Goal: Information Seeking & Learning: Learn about a topic

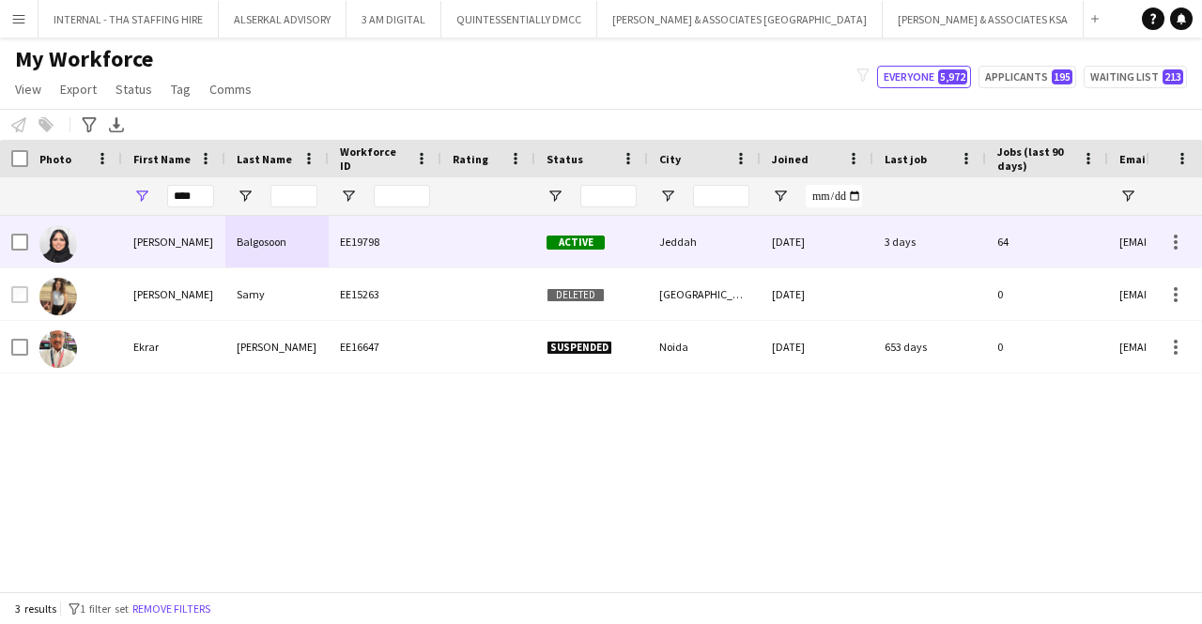
click at [673, 238] on div "Jeddah" at bounding box center [704, 242] width 113 height 52
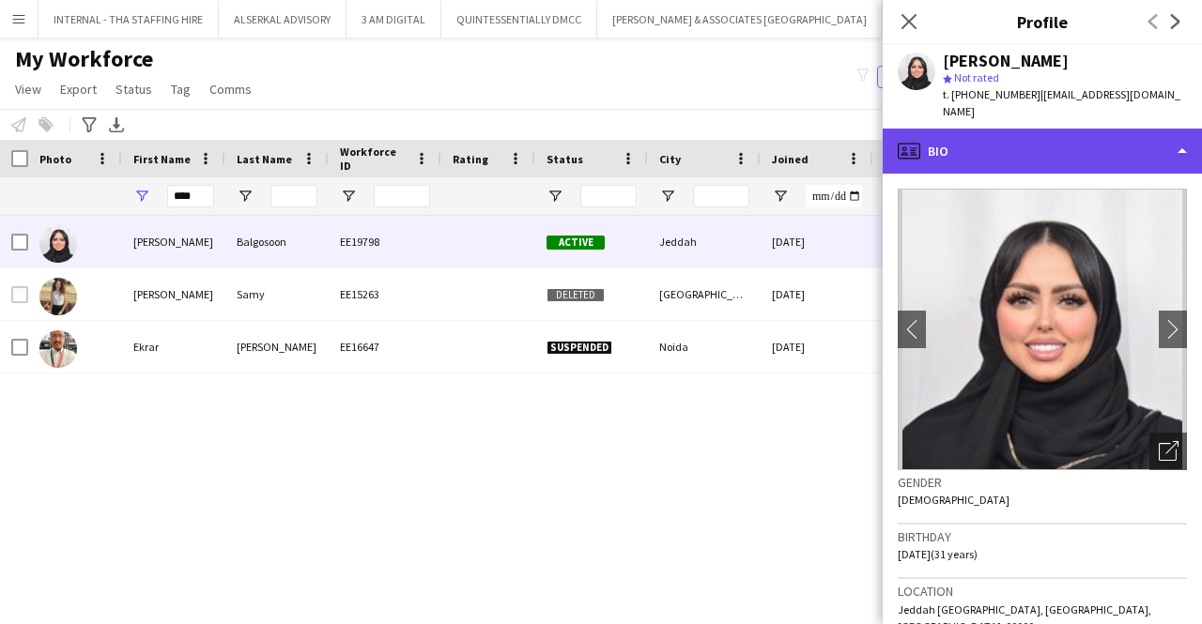
click at [995, 129] on div "profile Bio" at bounding box center [1042, 151] width 319 height 45
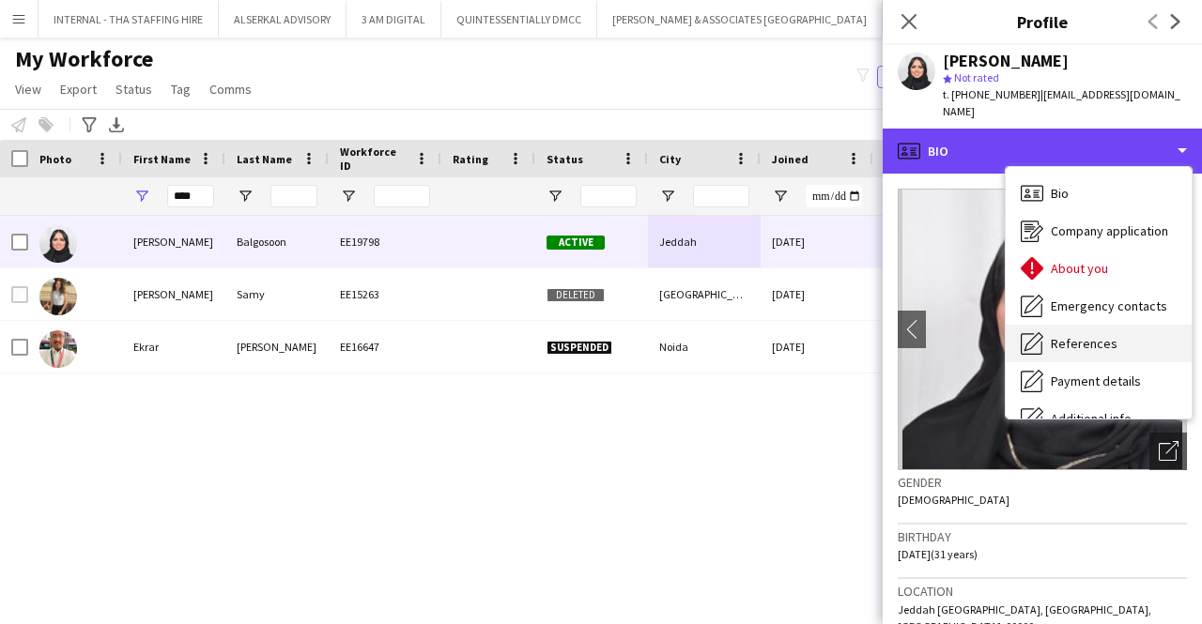
scroll to position [139, 0]
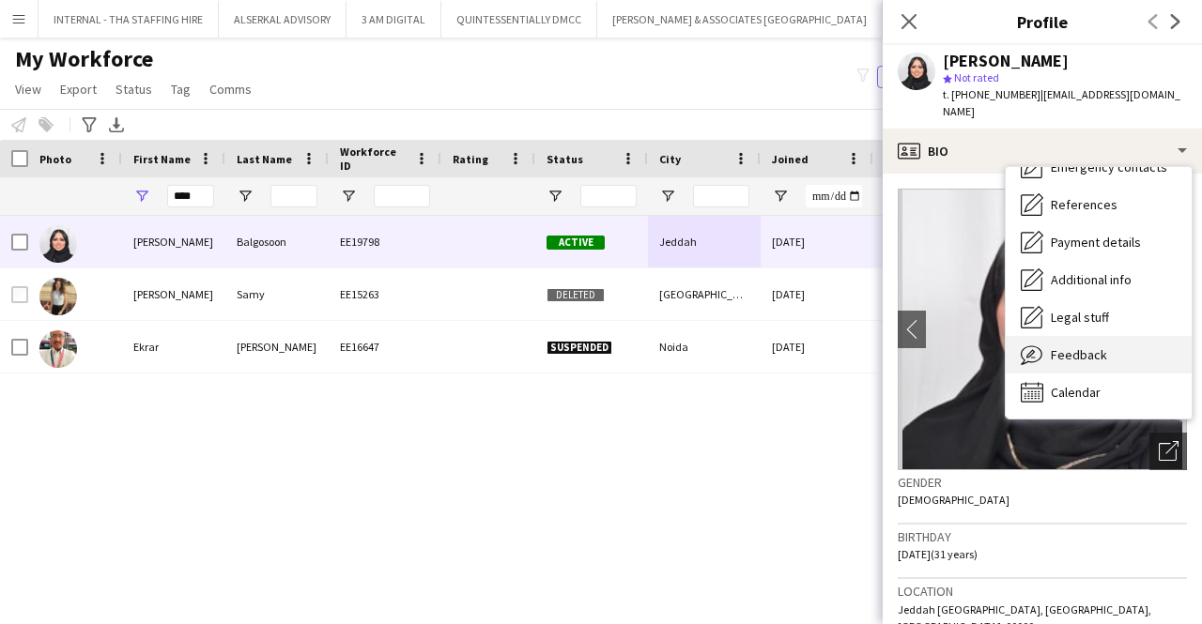
click at [1072, 346] on span "Feedback" at bounding box center [1079, 354] width 56 height 17
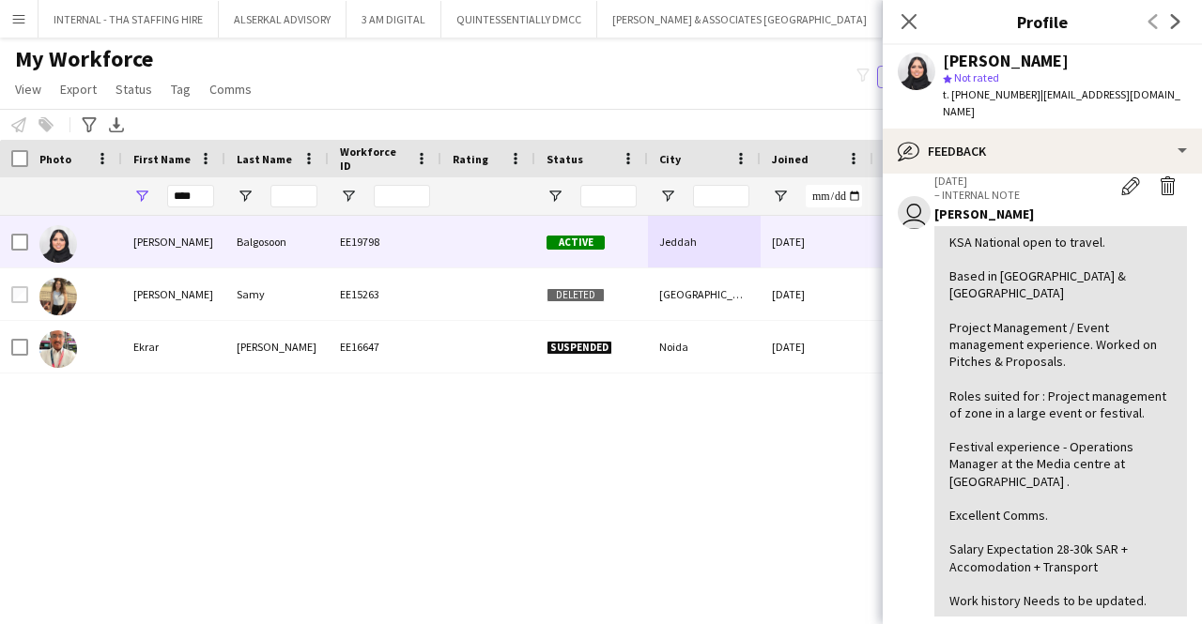
scroll to position [85, 0]
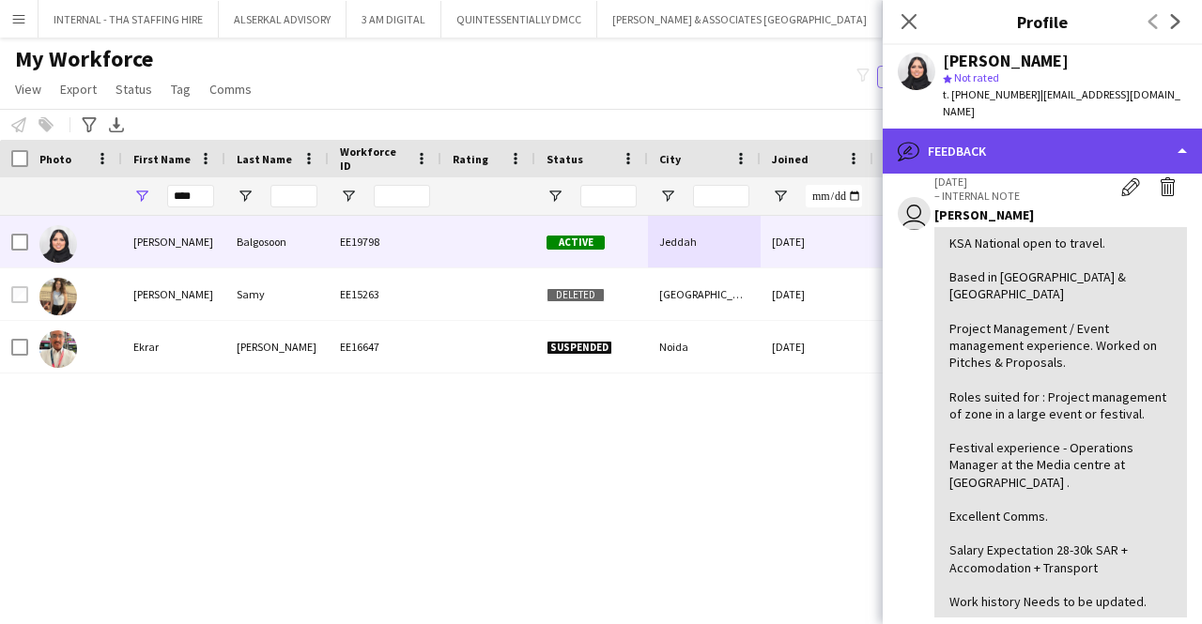
click at [1026, 143] on div "bubble-pencil Feedback" at bounding box center [1042, 151] width 319 height 45
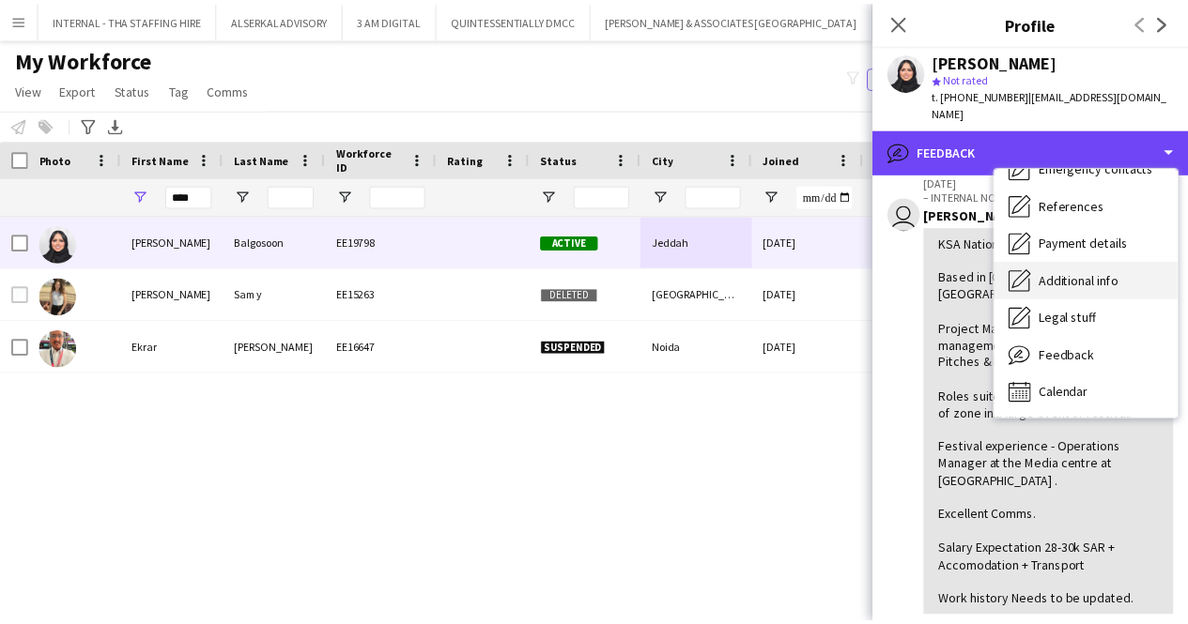
scroll to position [0, 0]
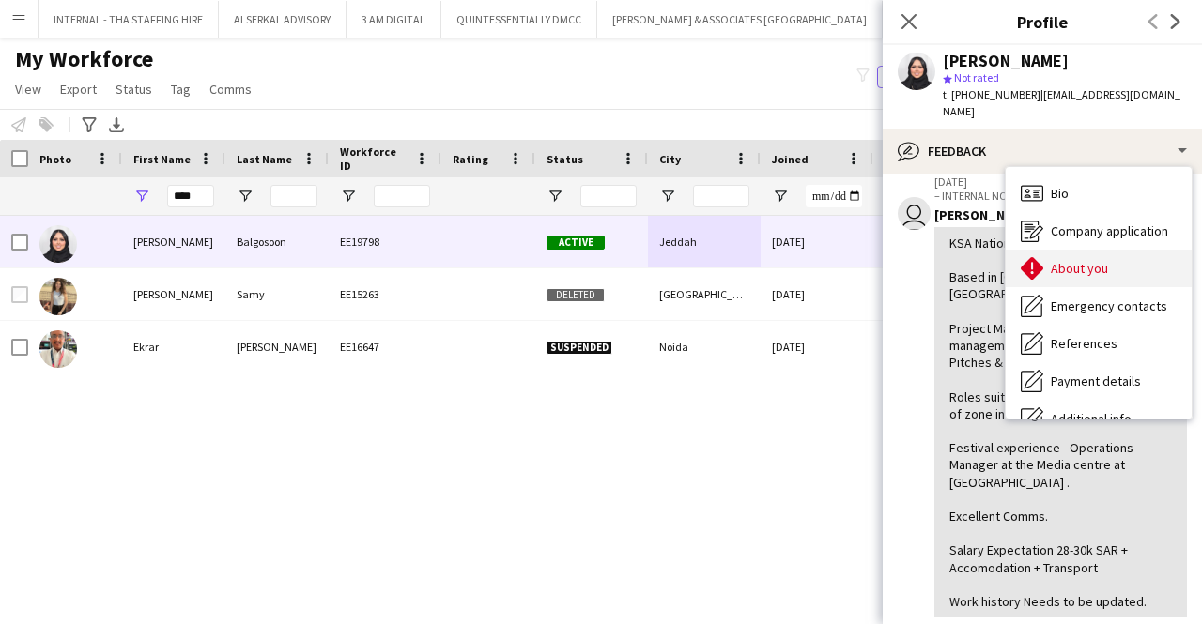
click at [1061, 260] on span "About you" at bounding box center [1079, 268] width 57 height 17
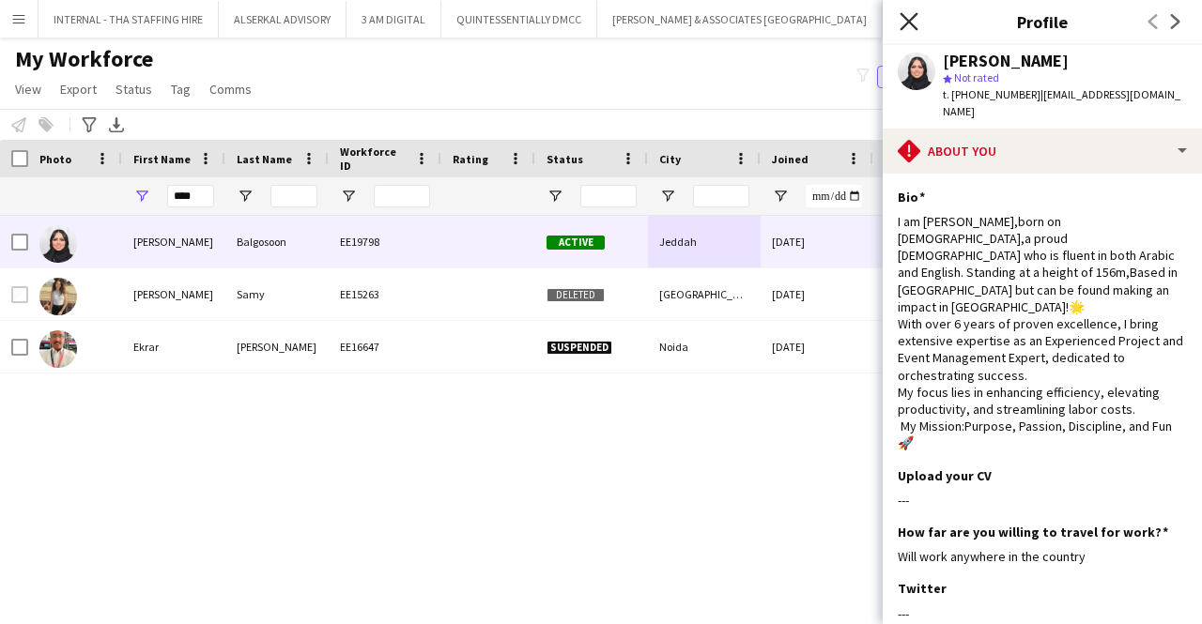
click at [906, 22] on icon "Close pop-in" at bounding box center [909, 21] width 18 height 18
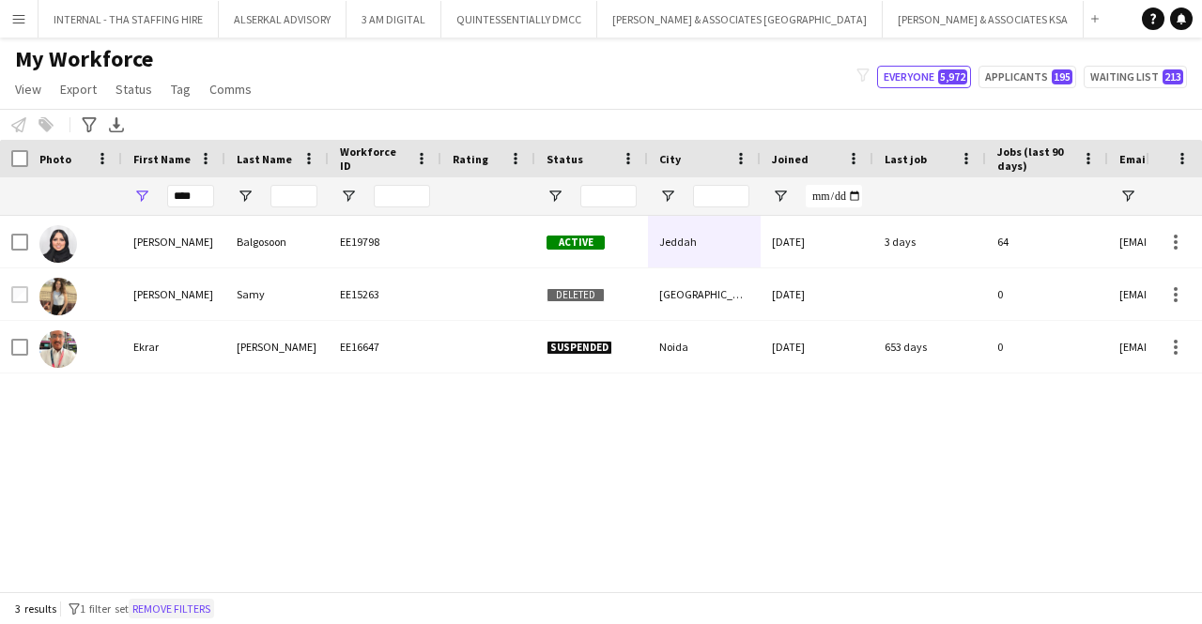
click at [204, 601] on button "Remove filters" at bounding box center [171, 609] width 85 height 21
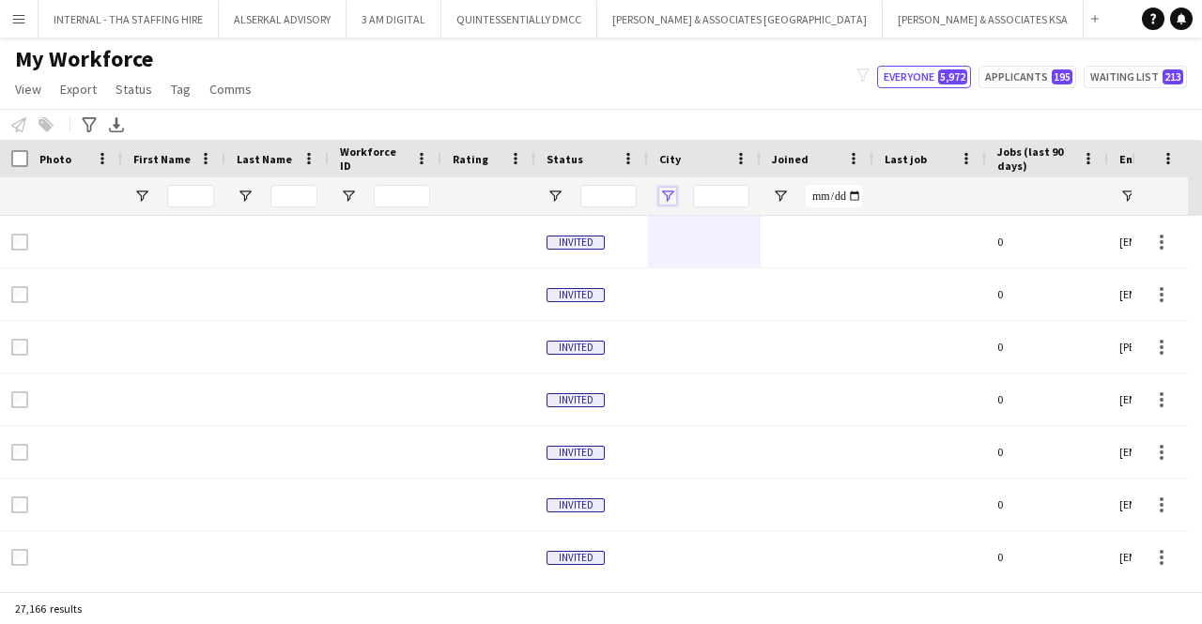
click at [671, 188] on span "Open Filter Menu" at bounding box center [667, 196] width 17 height 17
click at [715, 85] on div "My Workforce View Views Default view [PERSON_NAME] New view Update view Delete …" at bounding box center [601, 77] width 1202 height 64
click at [85, 119] on icon "Advanced filters" at bounding box center [89, 124] width 15 height 15
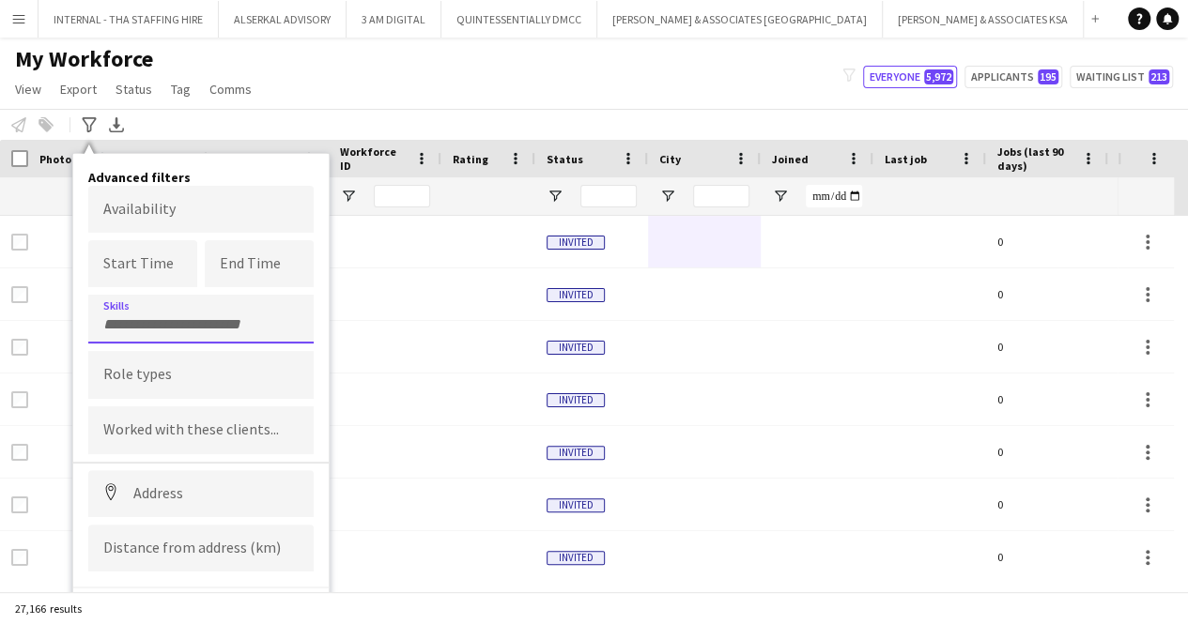
click at [137, 311] on div at bounding box center [200, 319] width 225 height 48
type input "****"
click at [155, 375] on div "Project Management Certification" at bounding box center [200, 371] width 225 height 45
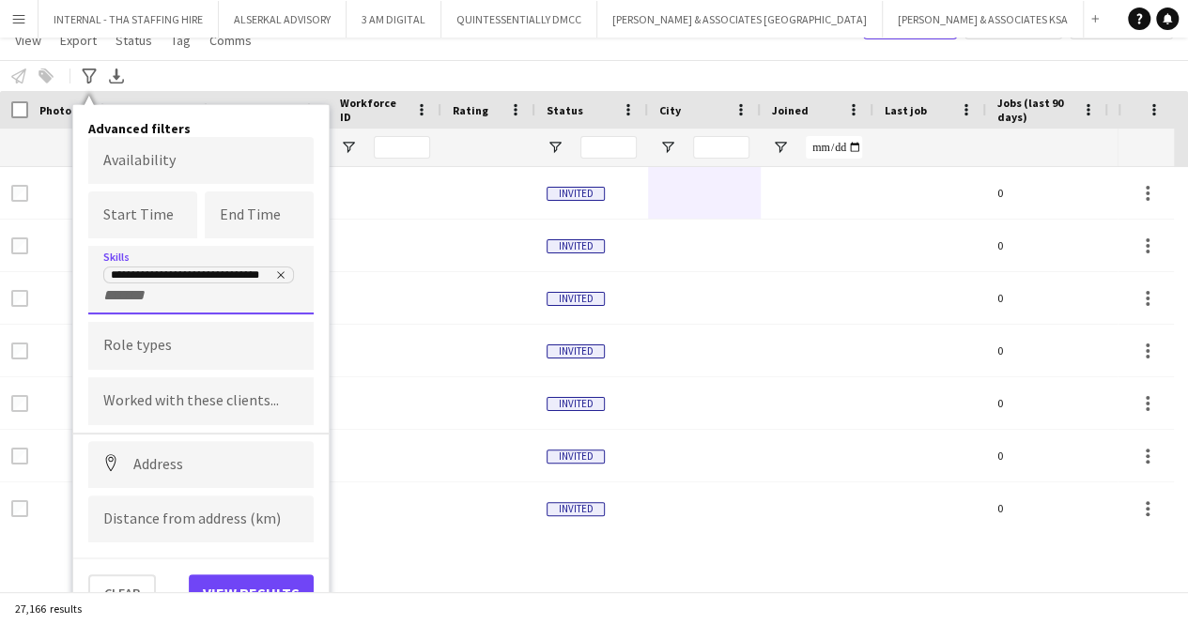
scroll to position [49, 0]
click at [214, 578] on button "View results" at bounding box center [251, 594] width 125 height 38
type input "**********"
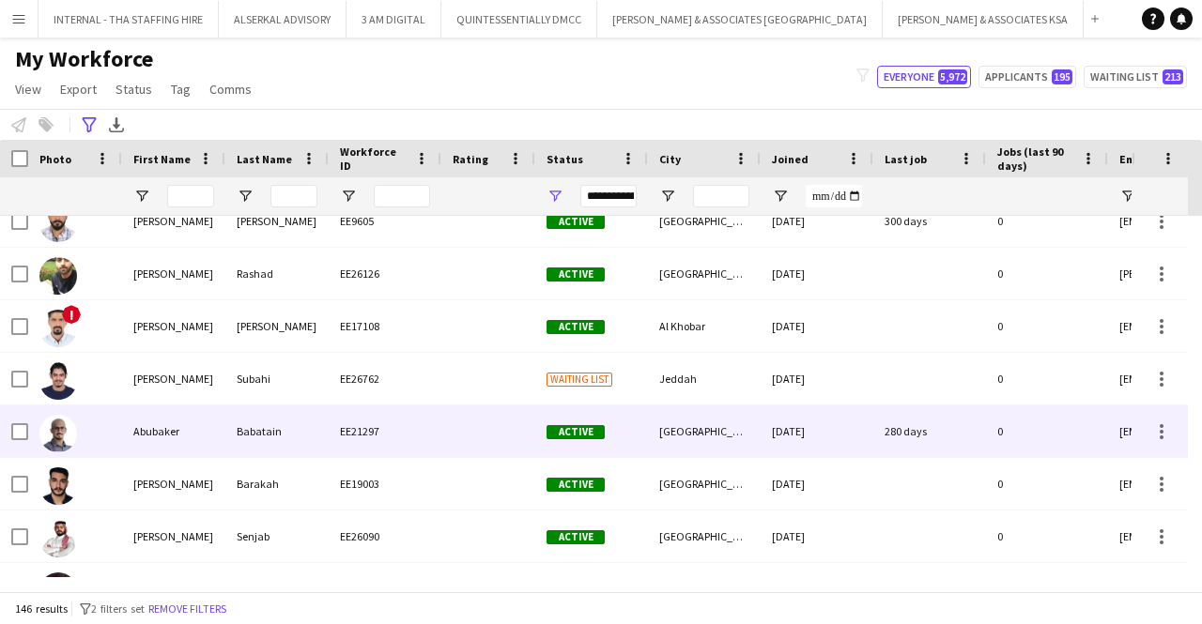
scroll to position [127, 0]
click at [192, 420] on div "Abubaker" at bounding box center [173, 431] width 103 height 52
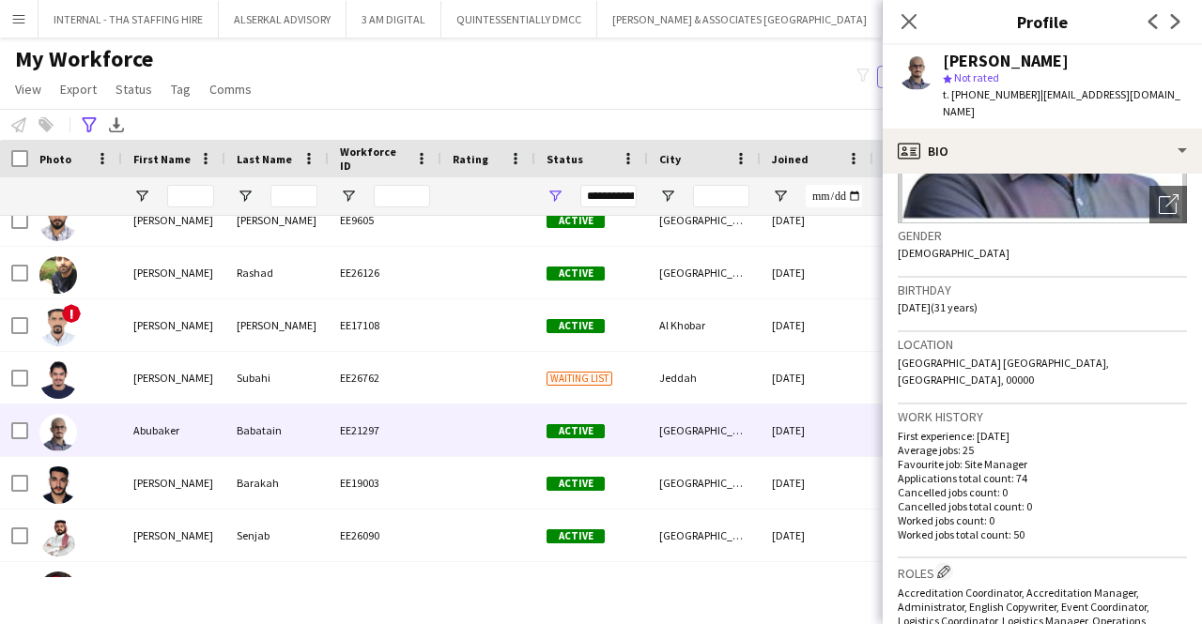
scroll to position [480, 0]
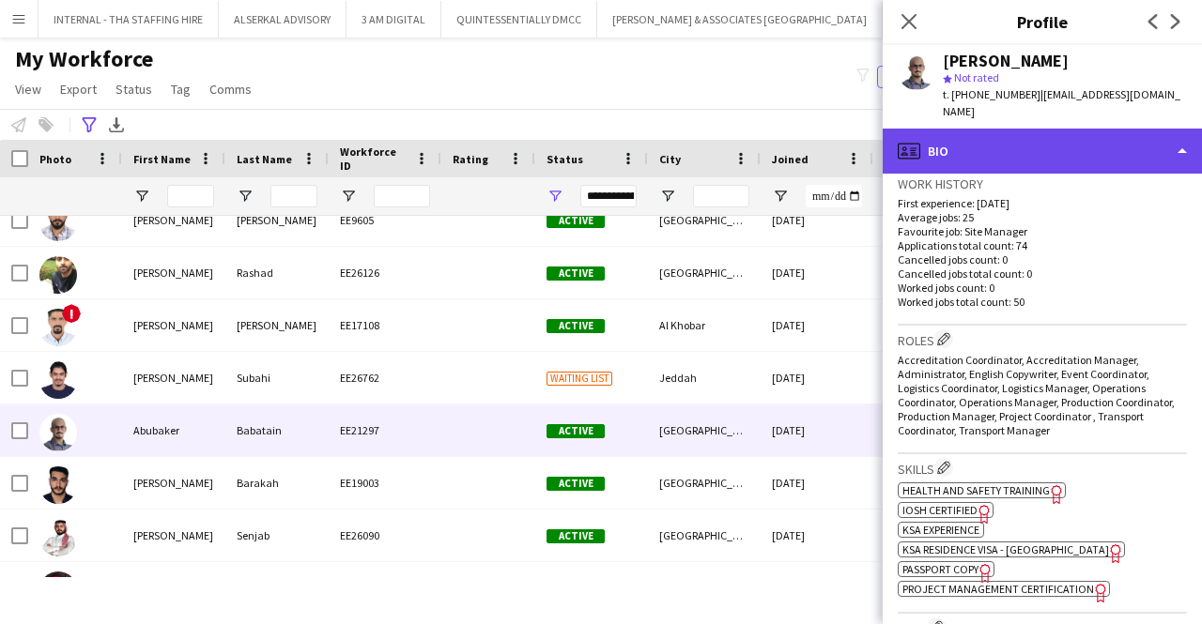
click at [1037, 137] on div "profile Bio" at bounding box center [1042, 151] width 319 height 45
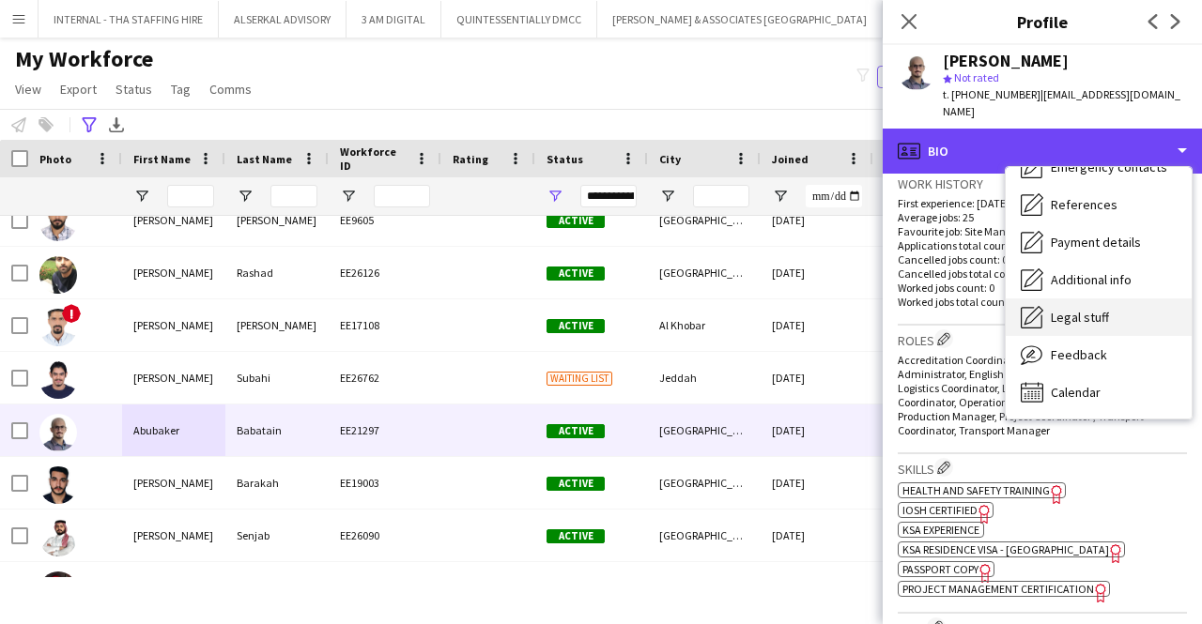
scroll to position [0, 0]
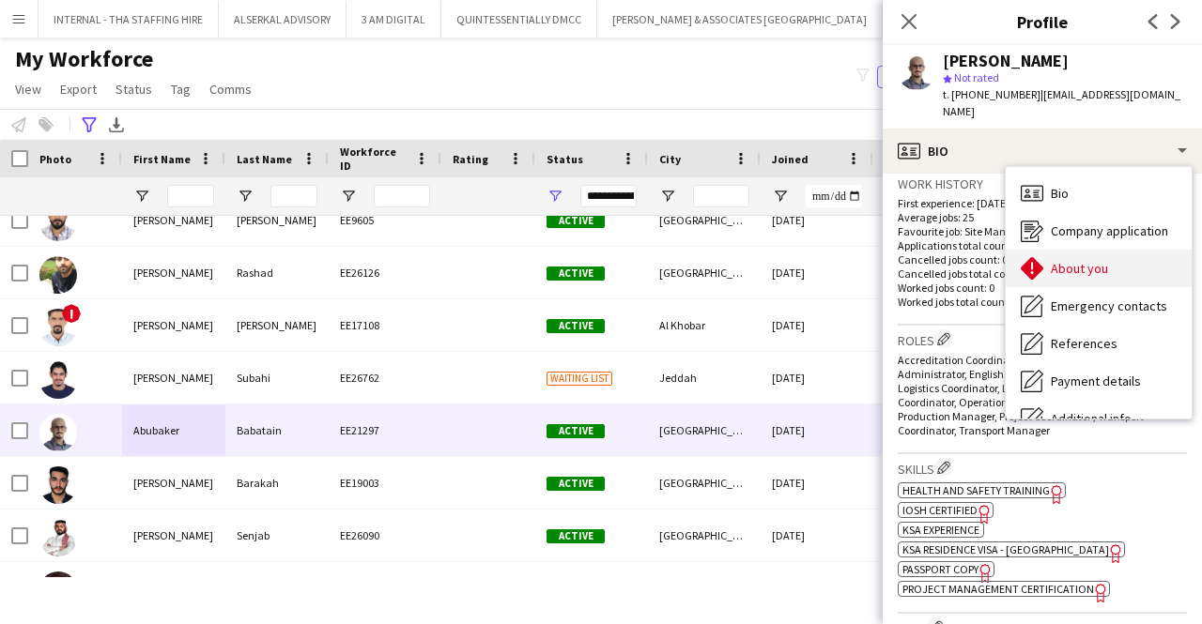
click at [1077, 250] on div "About you About you" at bounding box center [1099, 269] width 186 height 38
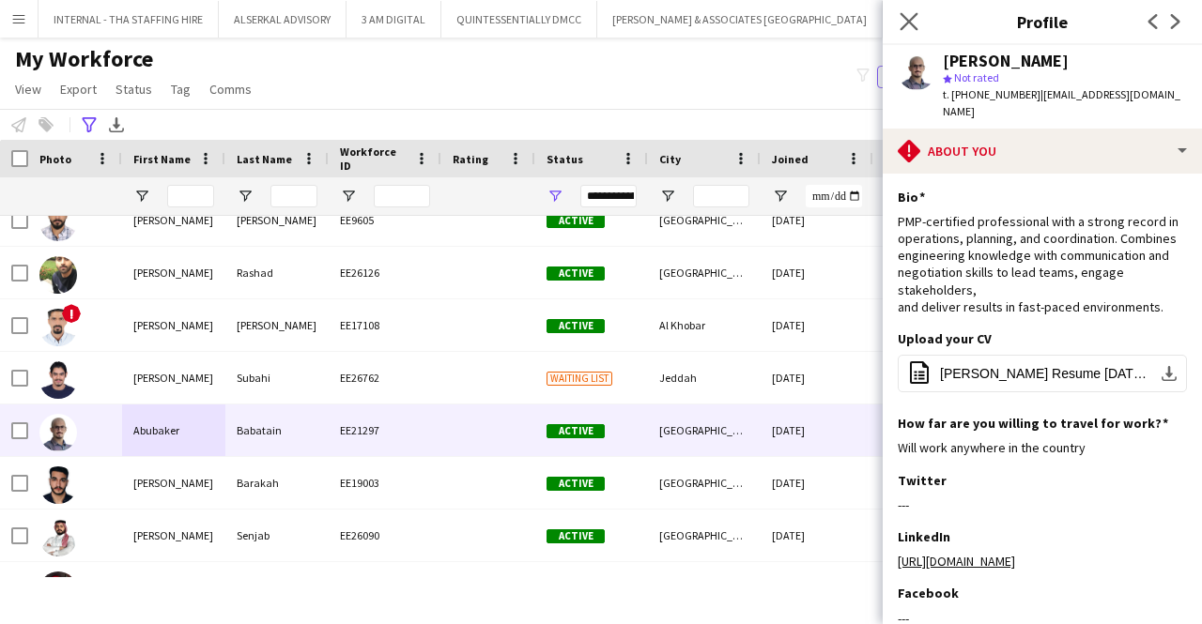
click at [899, 20] on app-icon "Close pop-in" at bounding box center [909, 21] width 27 height 27
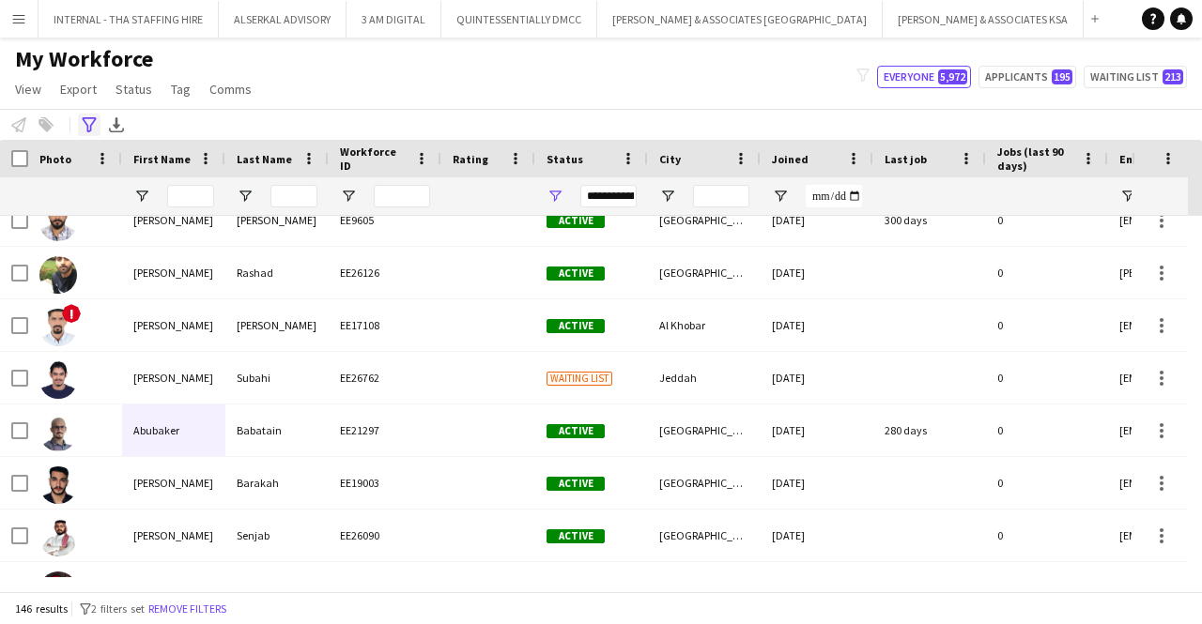
click at [94, 114] on div "Advanced filters" at bounding box center [89, 125] width 23 height 23
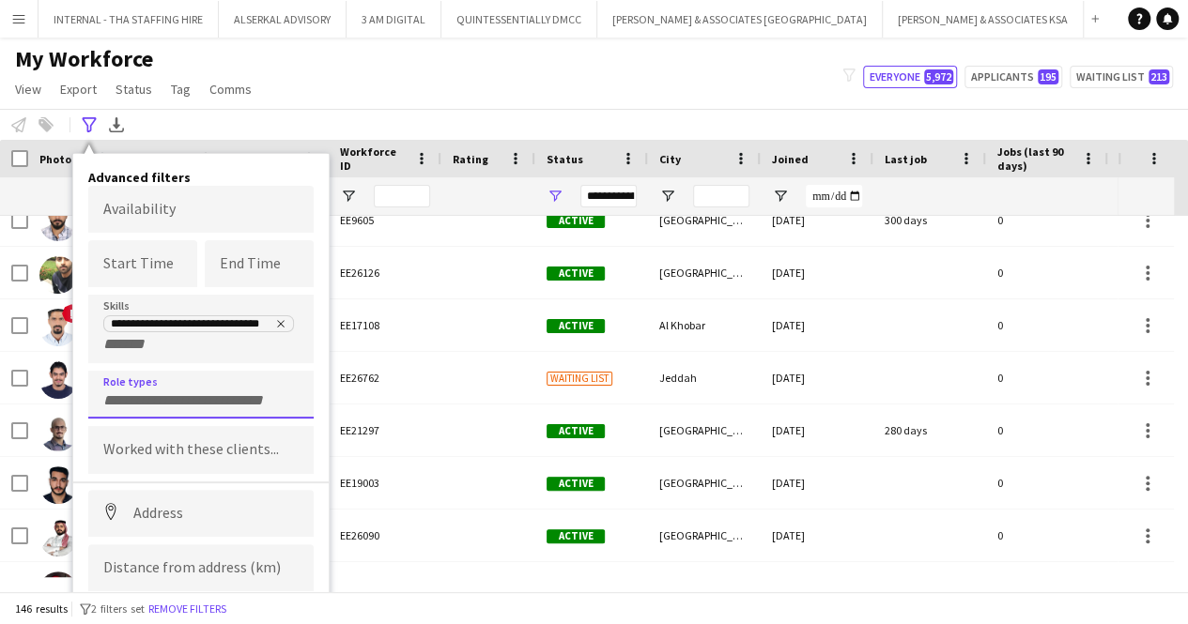
click at [135, 390] on form at bounding box center [200, 400] width 195 height 20
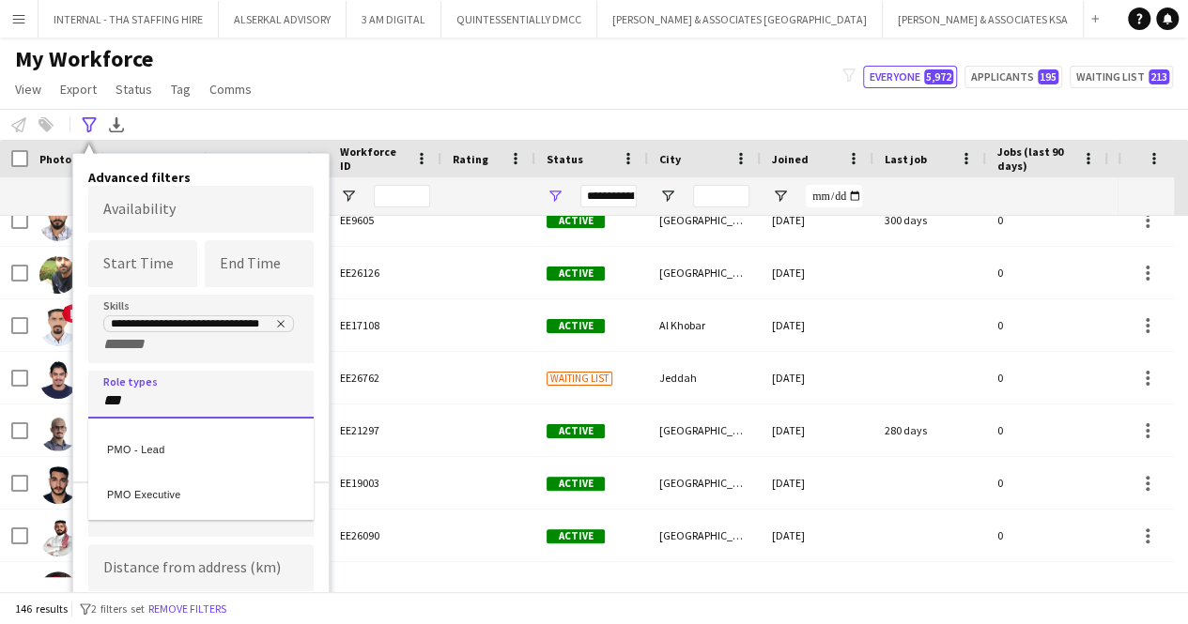
type input "***"
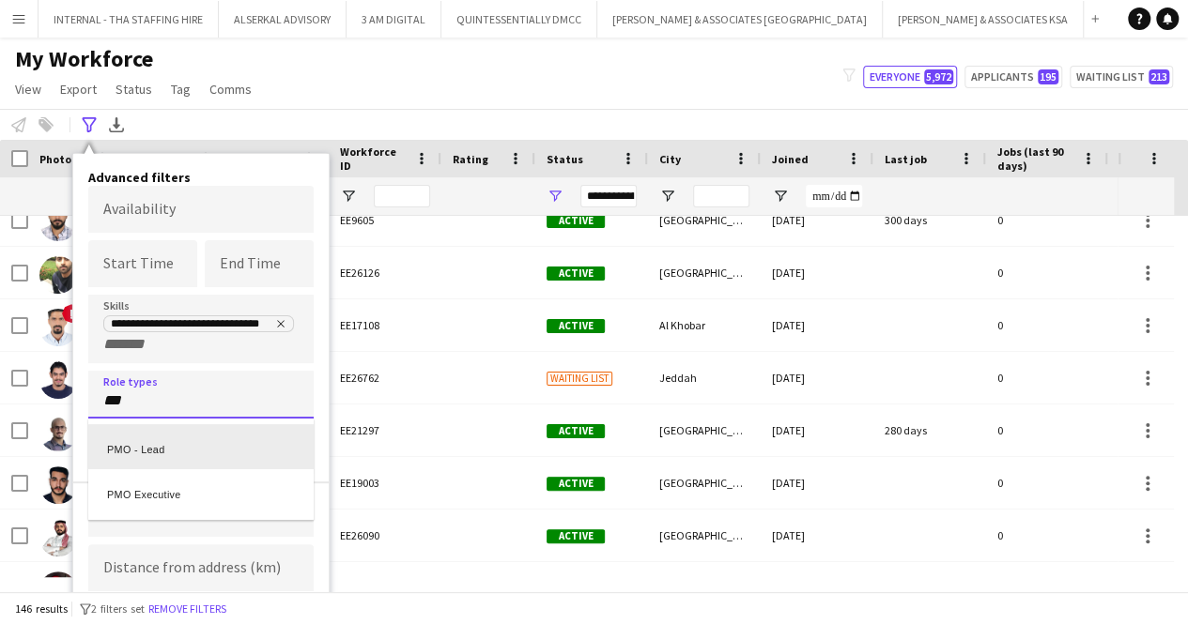
click at [148, 446] on div "PMO - Lead" at bounding box center [200, 446] width 225 height 45
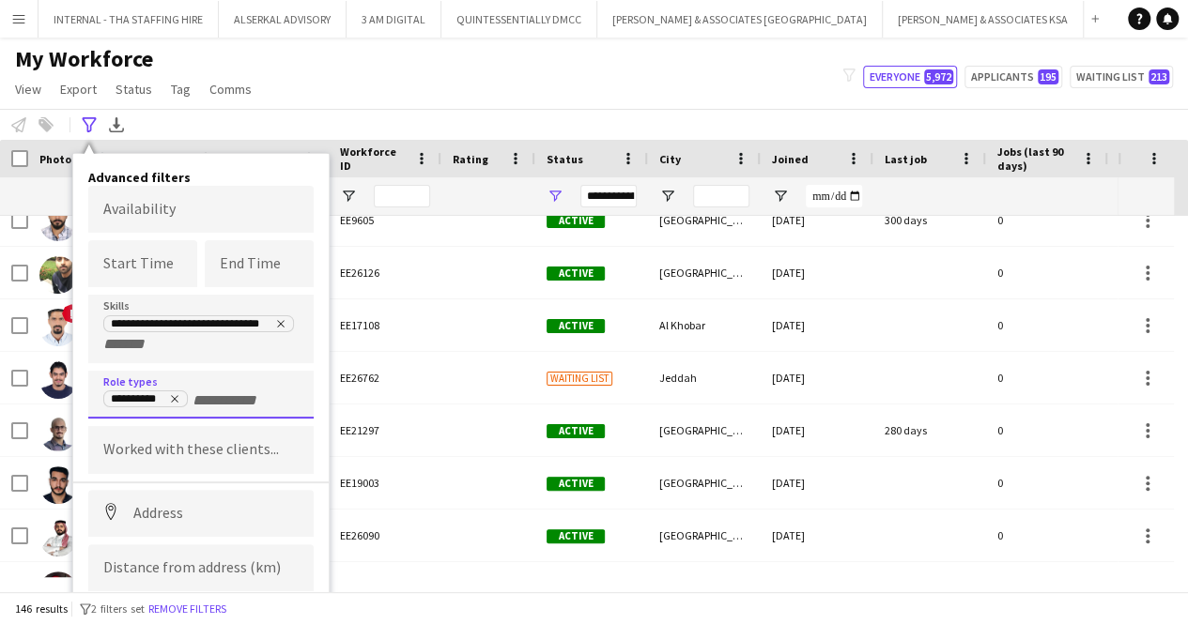
scroll to position [50, 0]
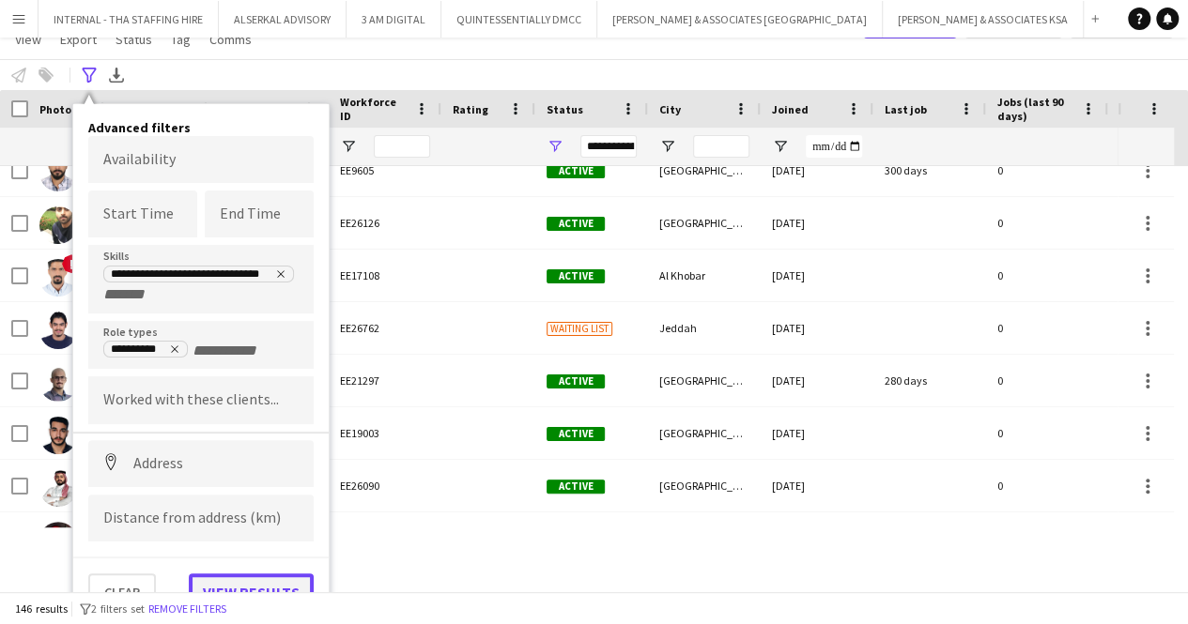
click at [234, 576] on button "View results" at bounding box center [251, 593] width 125 height 38
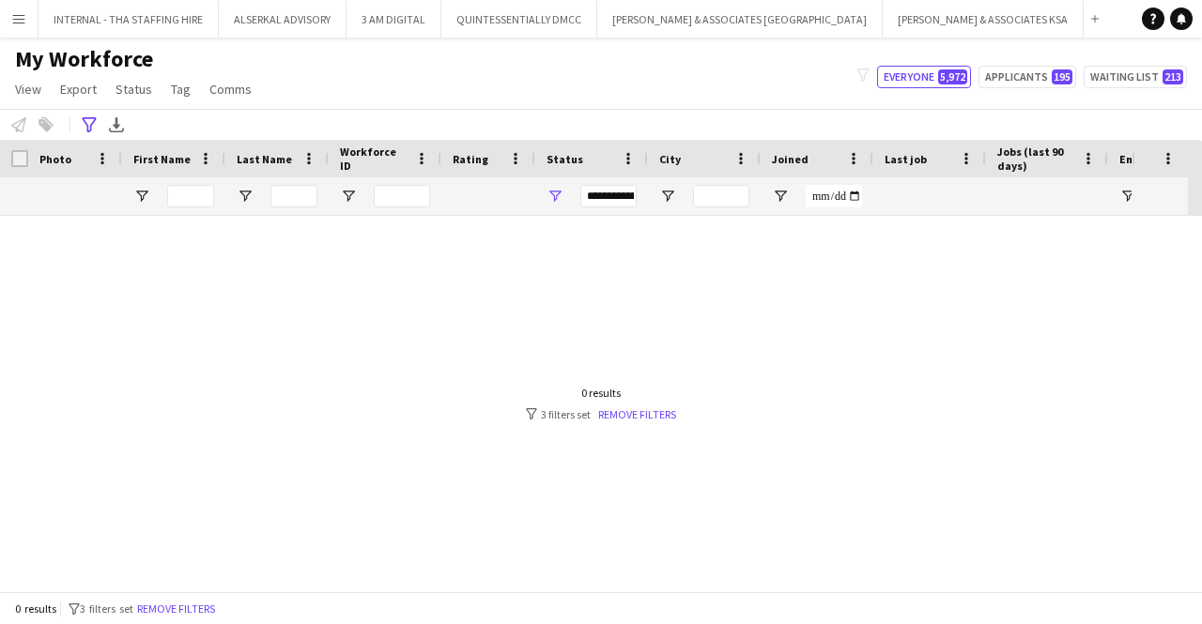
scroll to position [0, 0]
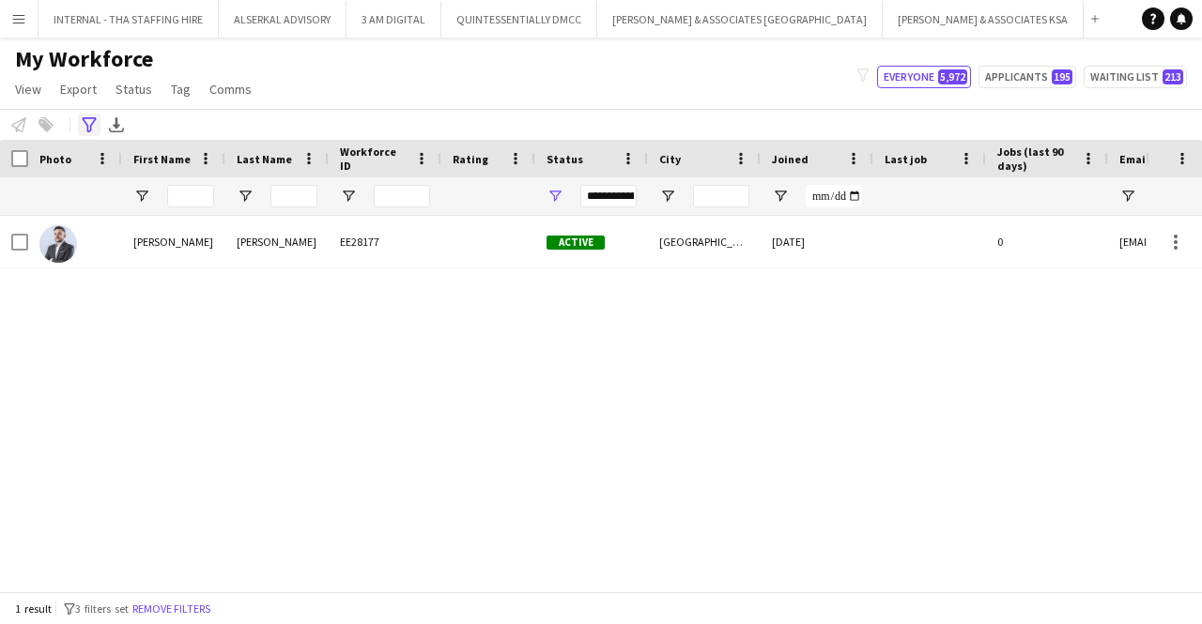
click at [84, 125] on icon "Advanced filters" at bounding box center [89, 124] width 15 height 15
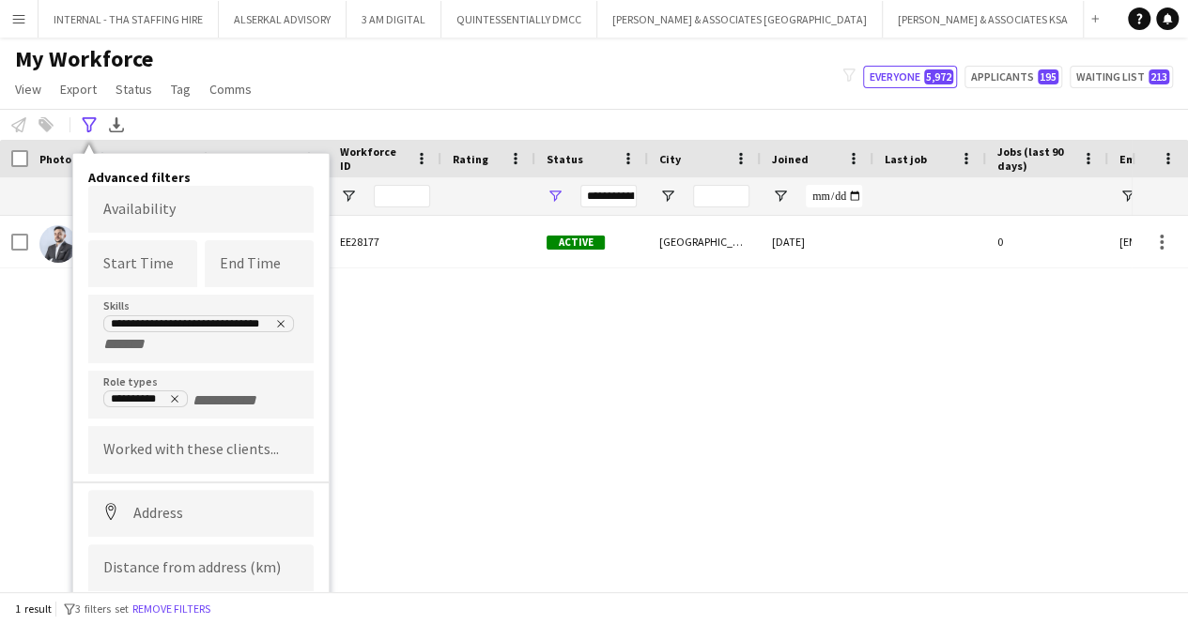
click at [420, 331] on div "[PERSON_NAME] [PERSON_NAME] EE28177 Active [GEOGRAPHIC_DATA] [DATE] 0 [EMAIL_AD…" at bounding box center [565, 396] width 1131 height 361
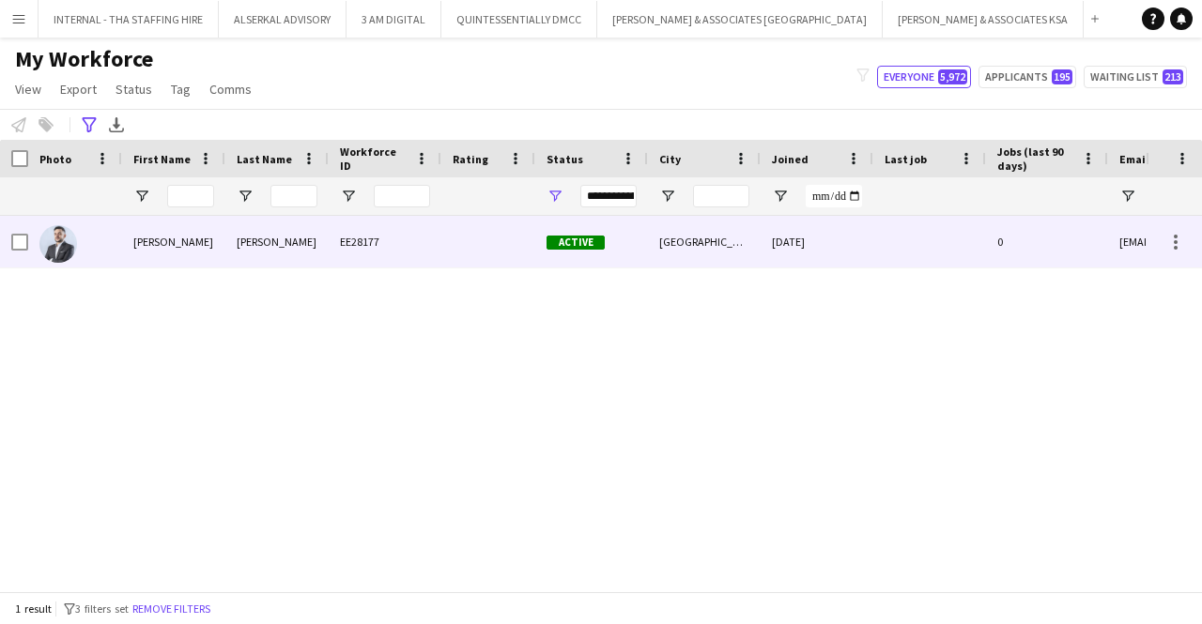
click at [349, 240] on div "EE28177" at bounding box center [385, 242] width 113 height 52
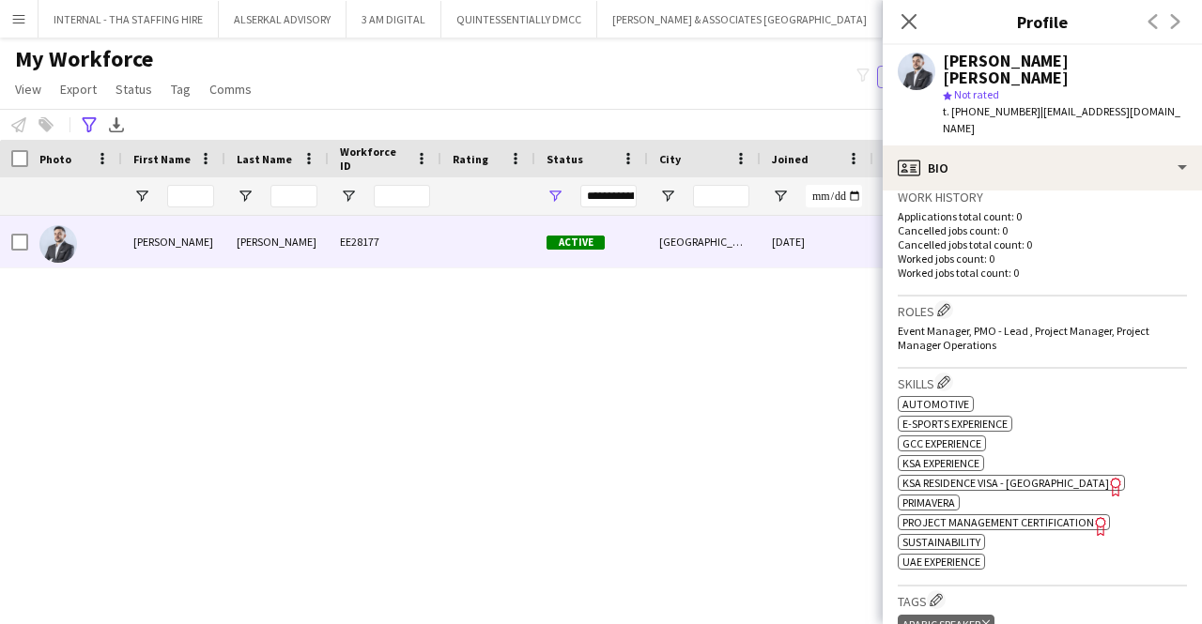
scroll to position [468, 0]
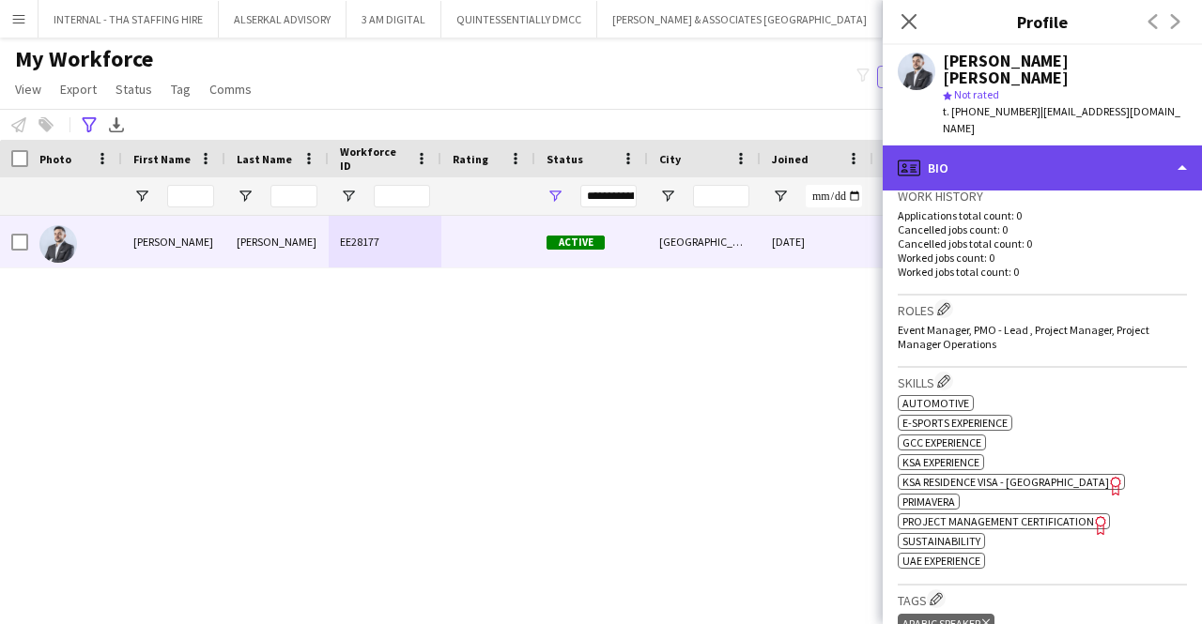
click at [1008, 146] on div "profile Bio" at bounding box center [1042, 168] width 319 height 45
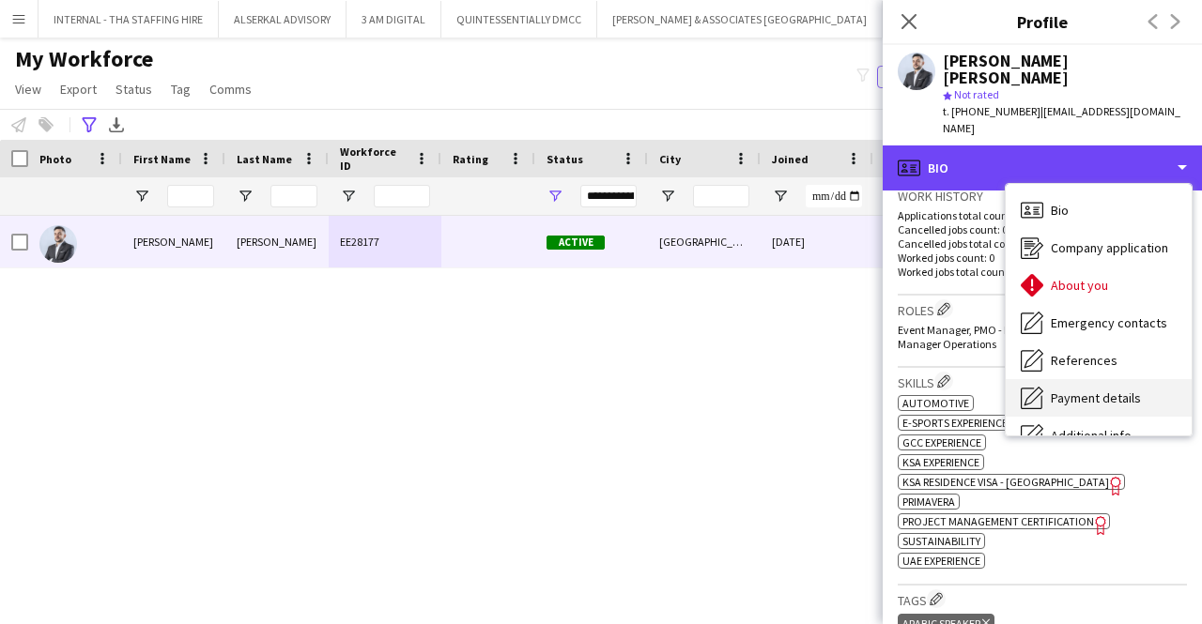
scroll to position [139, 0]
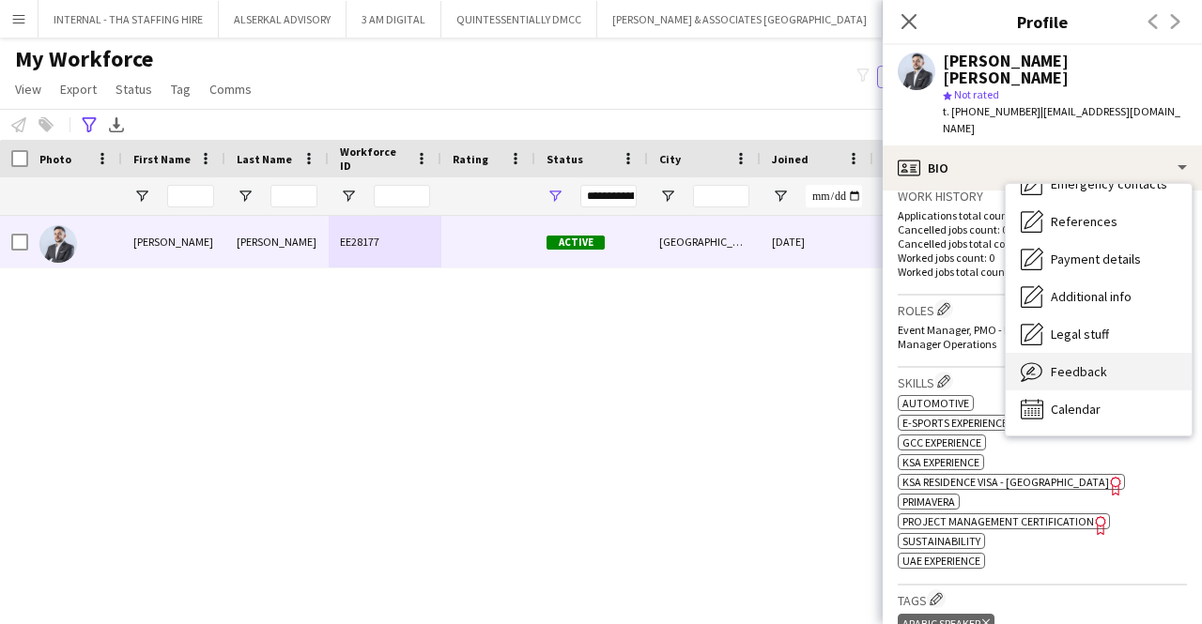
click at [1048, 353] on div "Feedback Feedback" at bounding box center [1099, 372] width 186 height 38
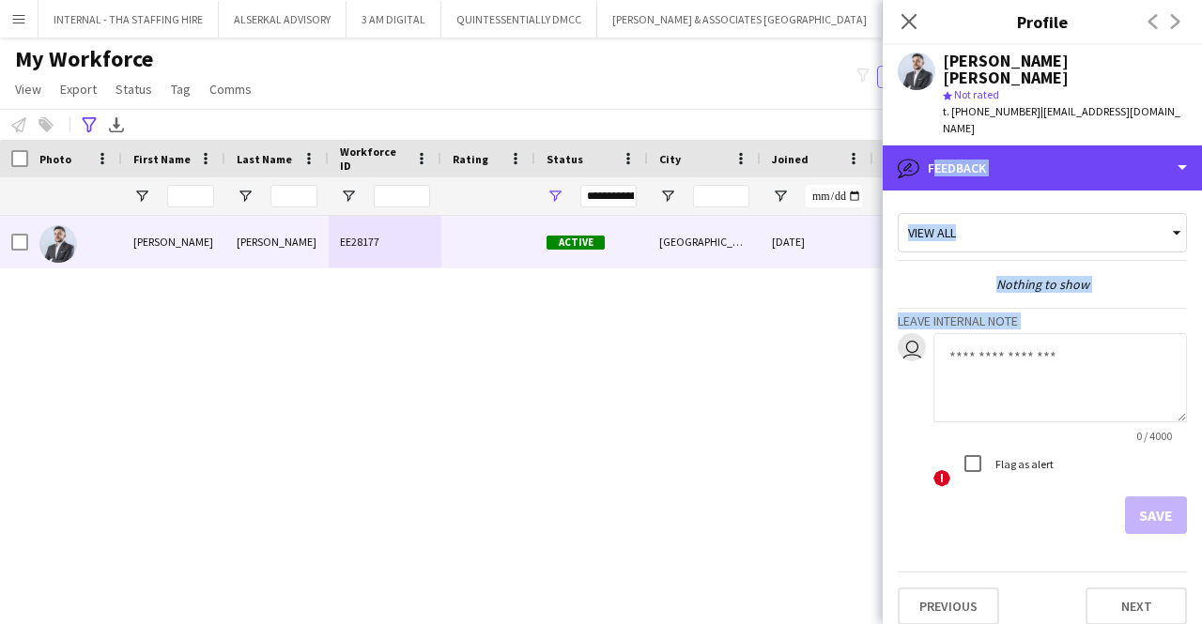
drag, startPoint x: 1050, startPoint y: 136, endPoint x: 1074, endPoint y: 322, distance: 187.5
click at [1074, 322] on div "bubble-pencil Feedback Bio Bio Company application Company application About yo…" at bounding box center [1042, 385] width 319 height 479
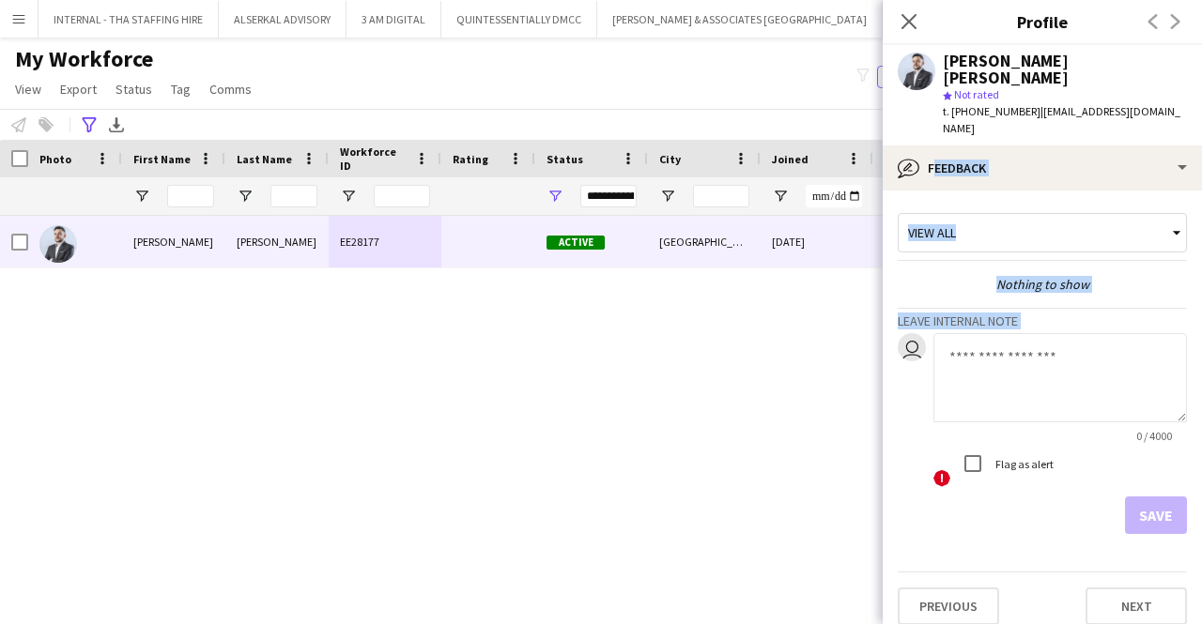
click at [700, 480] on div "[PERSON_NAME] [PERSON_NAME] EE28177 Active [GEOGRAPHIC_DATA] [DATE] 0 [EMAIL_AD…" at bounding box center [573, 396] width 1146 height 361
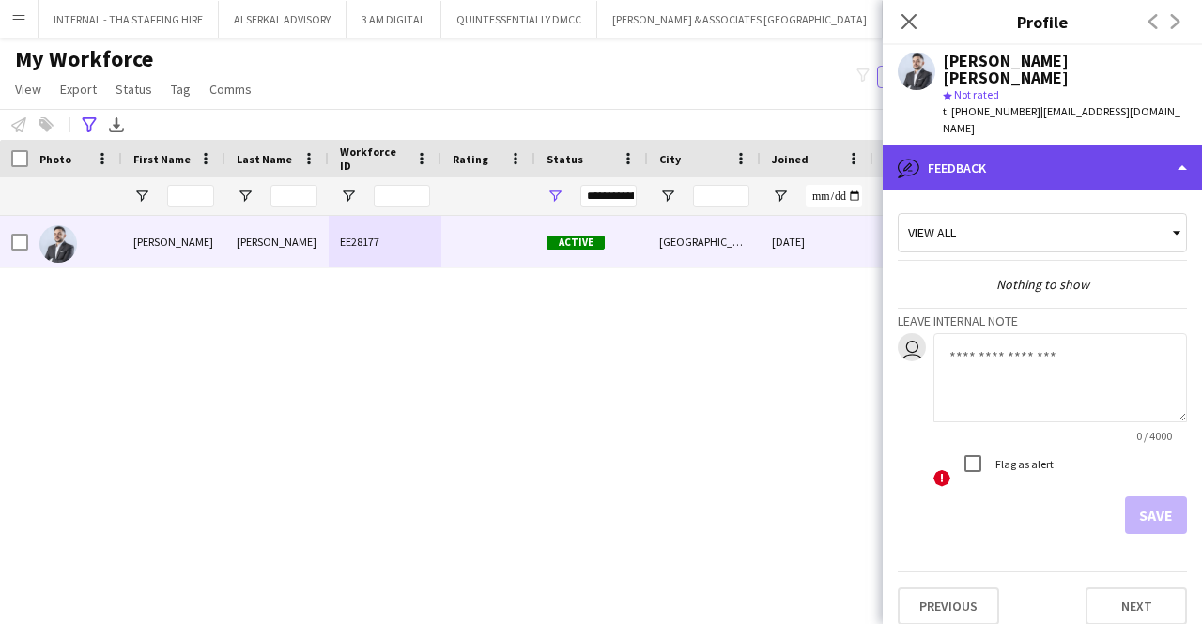
click at [1024, 146] on div "bubble-pencil Feedback" at bounding box center [1042, 168] width 319 height 45
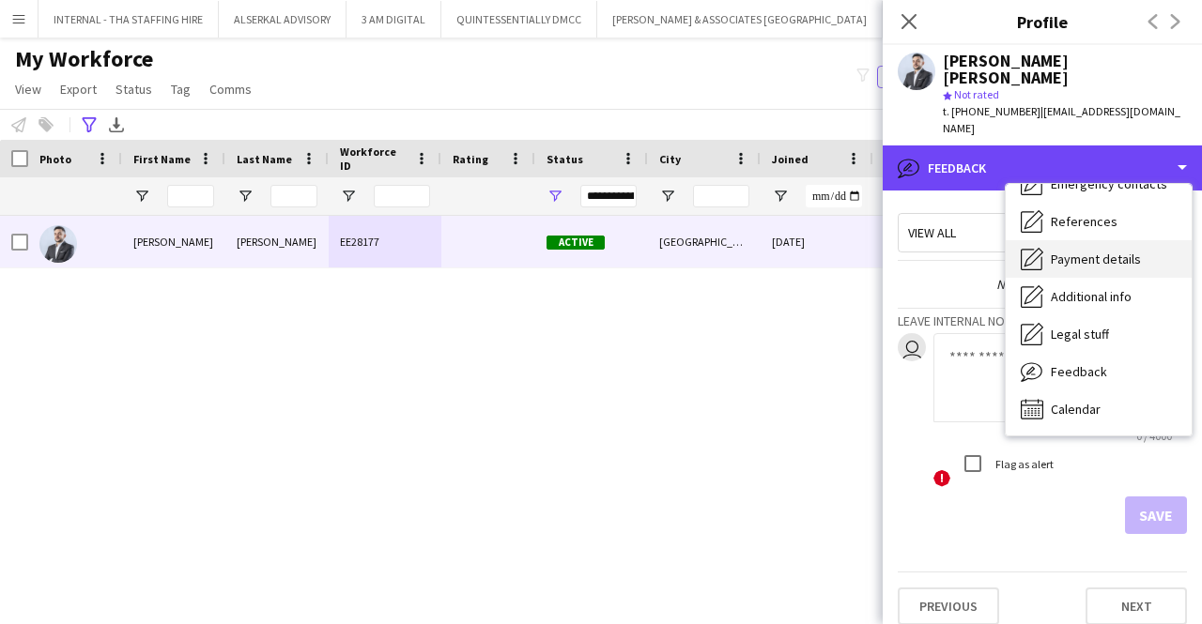
scroll to position [0, 0]
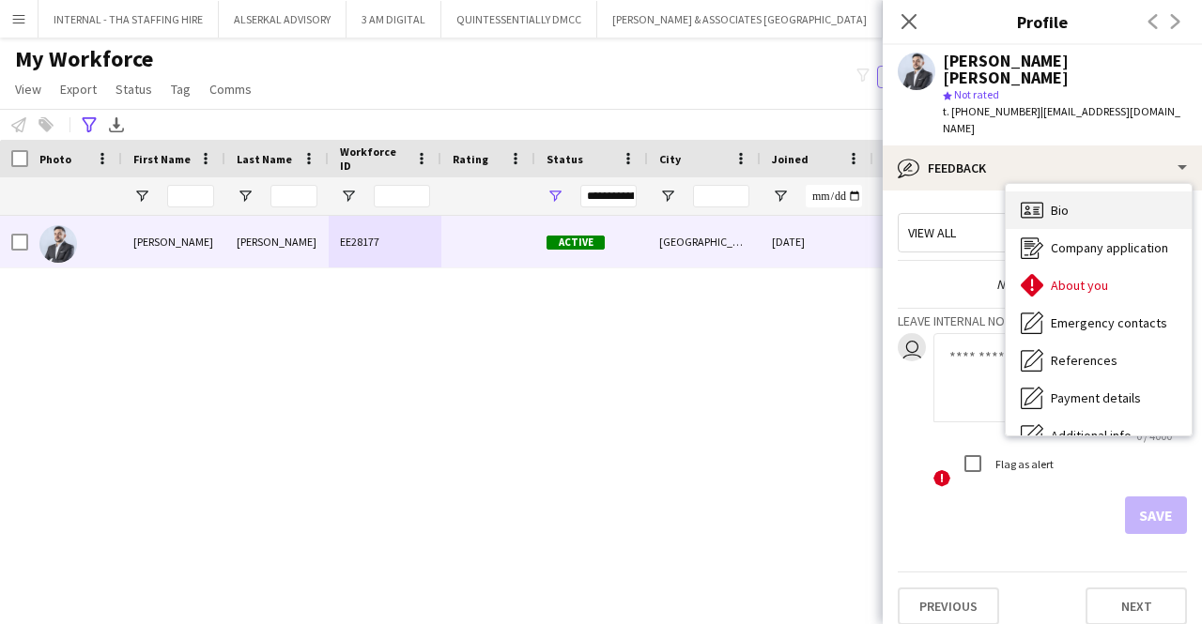
click at [1074, 192] on div "Bio Bio" at bounding box center [1099, 211] width 186 height 38
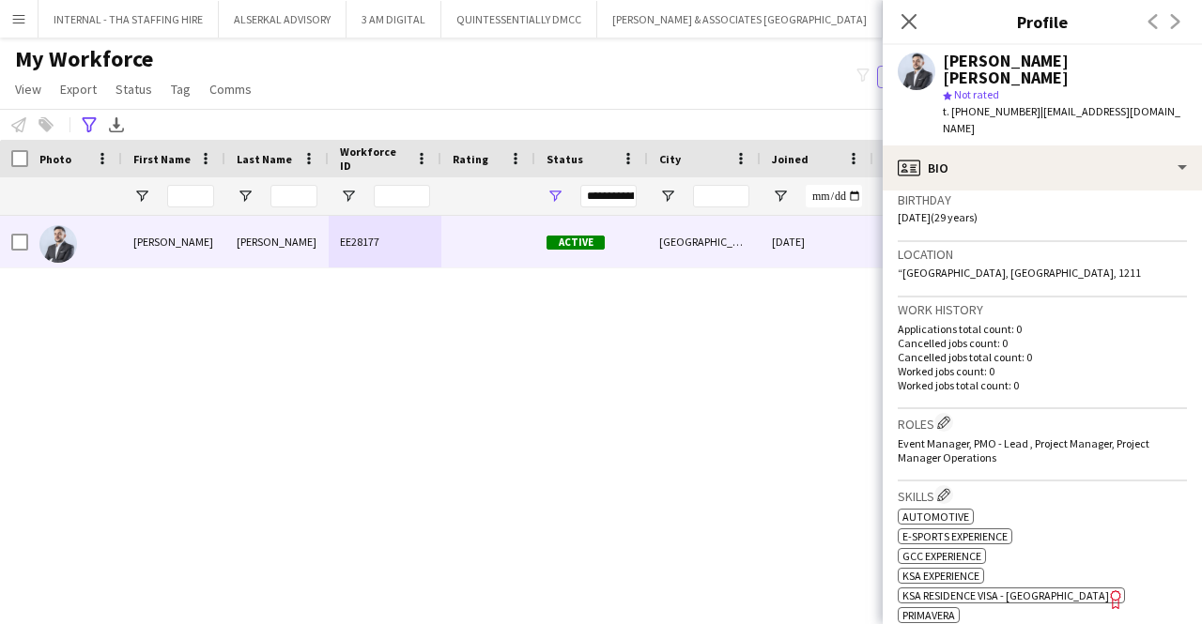
scroll to position [355, 0]
click at [996, 412] on h3 "Roles Edit crew company roles" at bounding box center [1042, 422] width 289 height 20
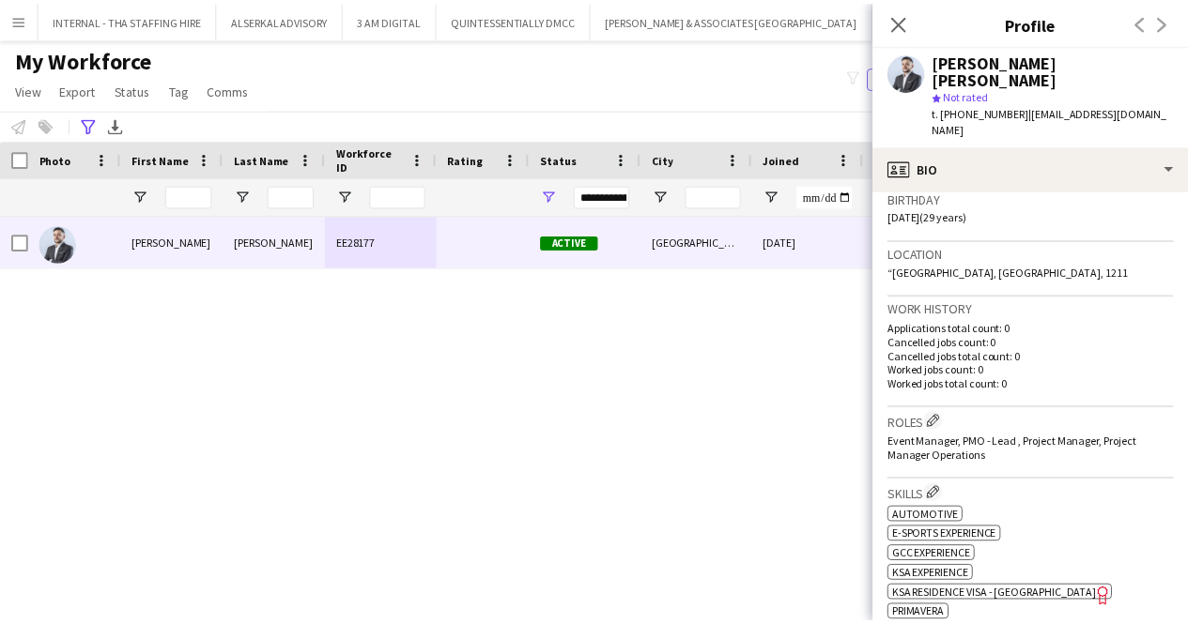
scroll to position [192, 0]
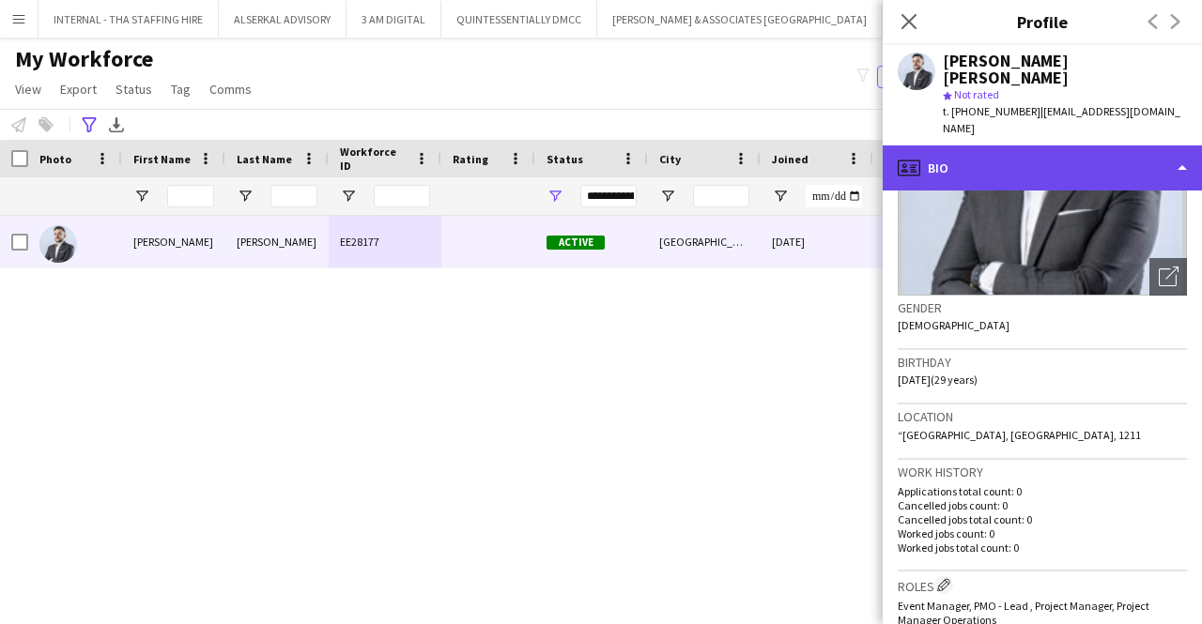
click at [1015, 146] on div "profile Bio" at bounding box center [1042, 168] width 319 height 45
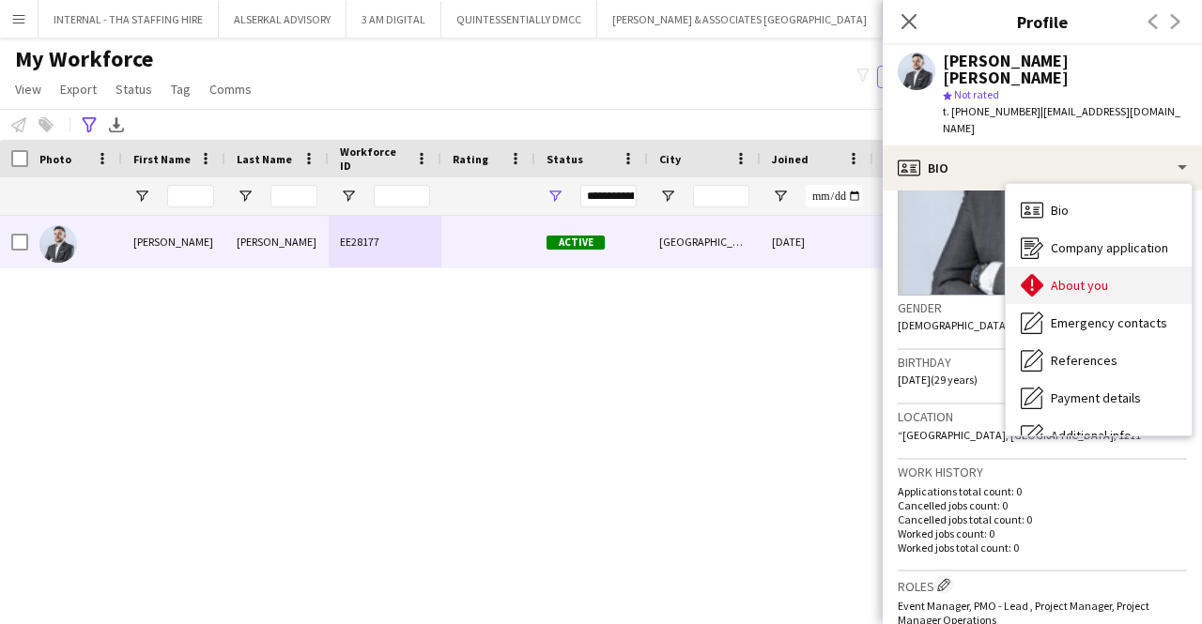
click at [1059, 277] on span "About you" at bounding box center [1079, 285] width 57 height 17
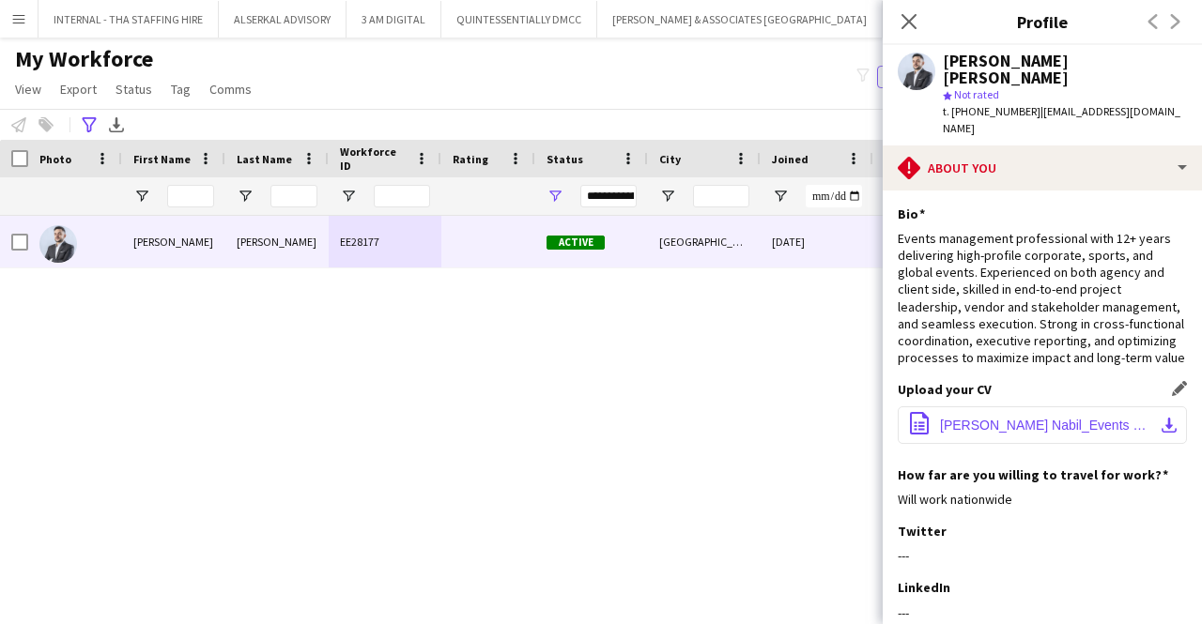
click at [1007, 418] on span "[PERSON_NAME] Nabil_Events Resume.pdf" at bounding box center [1046, 425] width 212 height 15
click at [83, 114] on div "Advanced filters" at bounding box center [89, 125] width 23 height 23
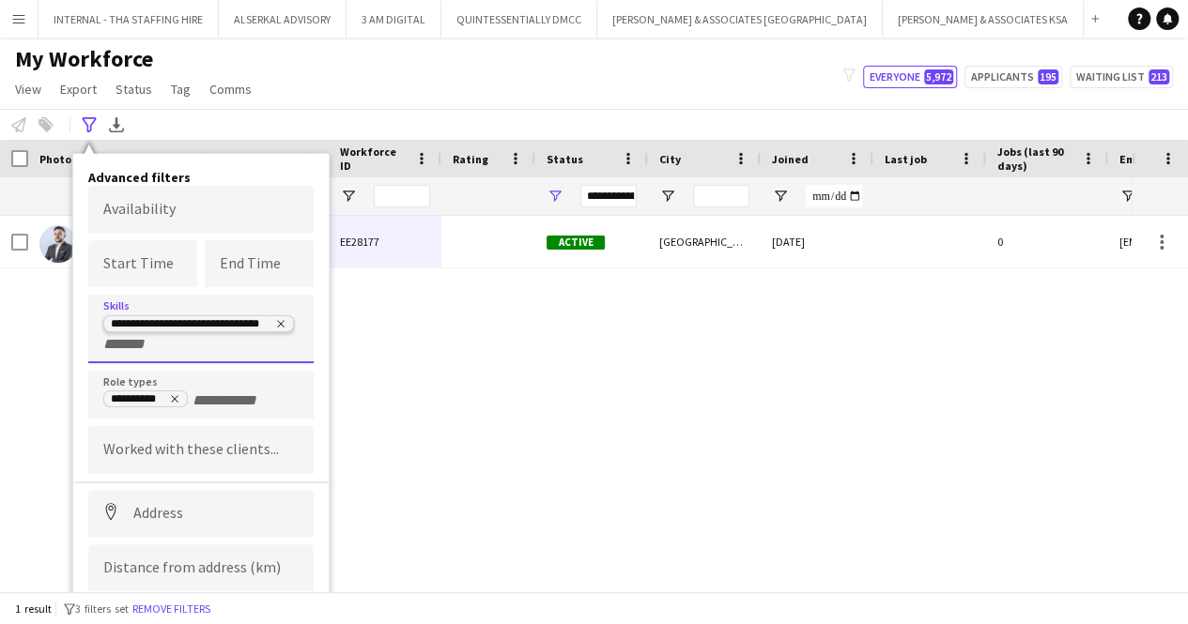
click at [284, 320] on icon "Remove tag" at bounding box center [280, 323] width 11 height 11
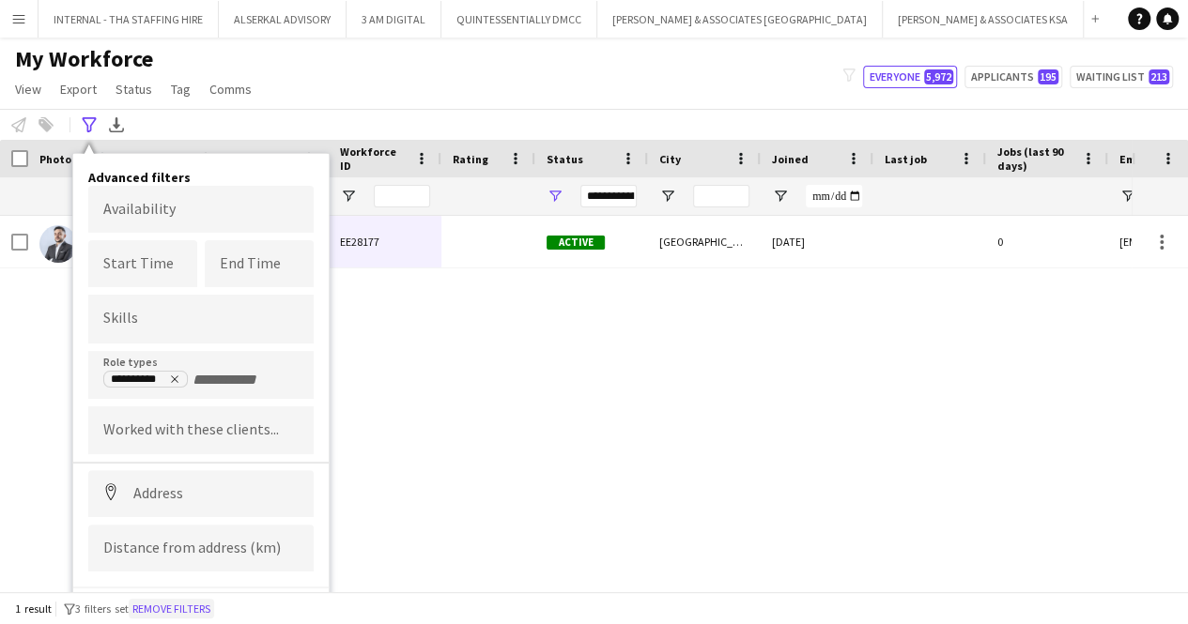
click at [192, 606] on button "Remove filters" at bounding box center [171, 609] width 85 height 21
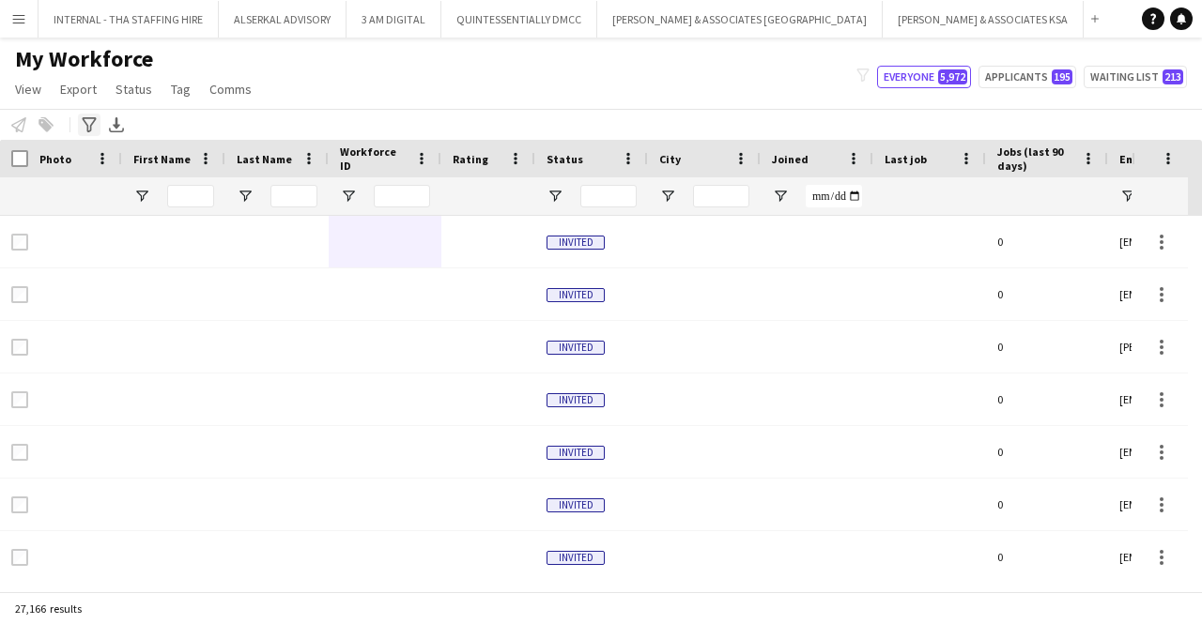
click at [86, 124] on icon at bounding box center [89, 124] width 14 height 15
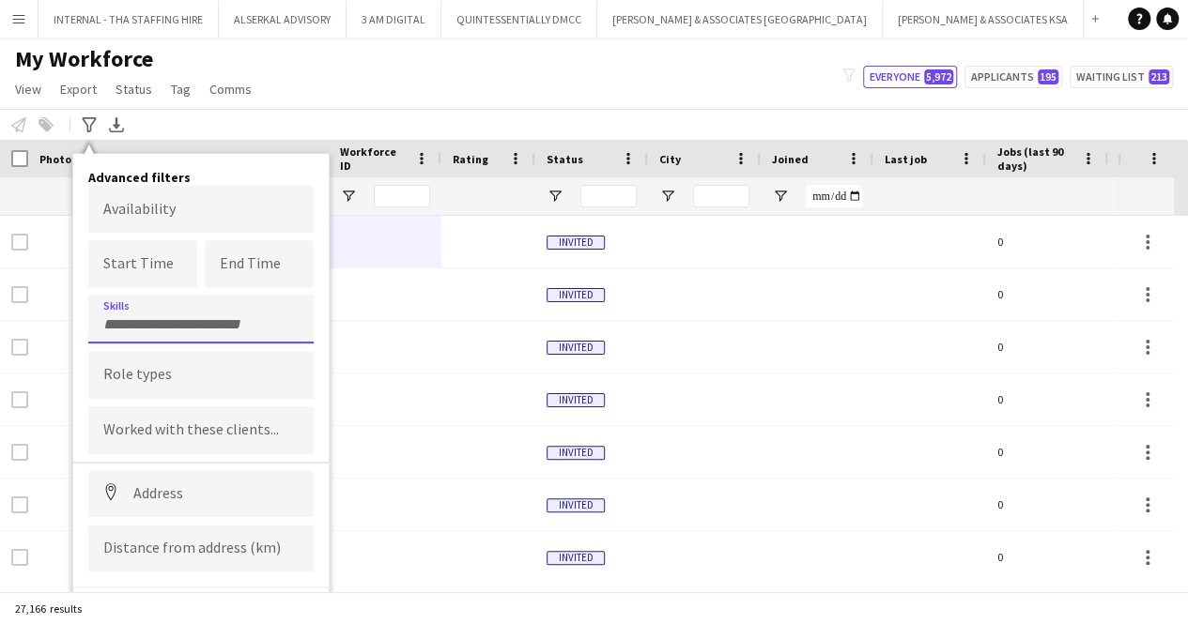
click at [166, 316] on input "Type to search skills..." at bounding box center [200, 324] width 195 height 17
type input "****"
click at [178, 379] on div "Project Management Certification" at bounding box center [200, 371] width 225 height 45
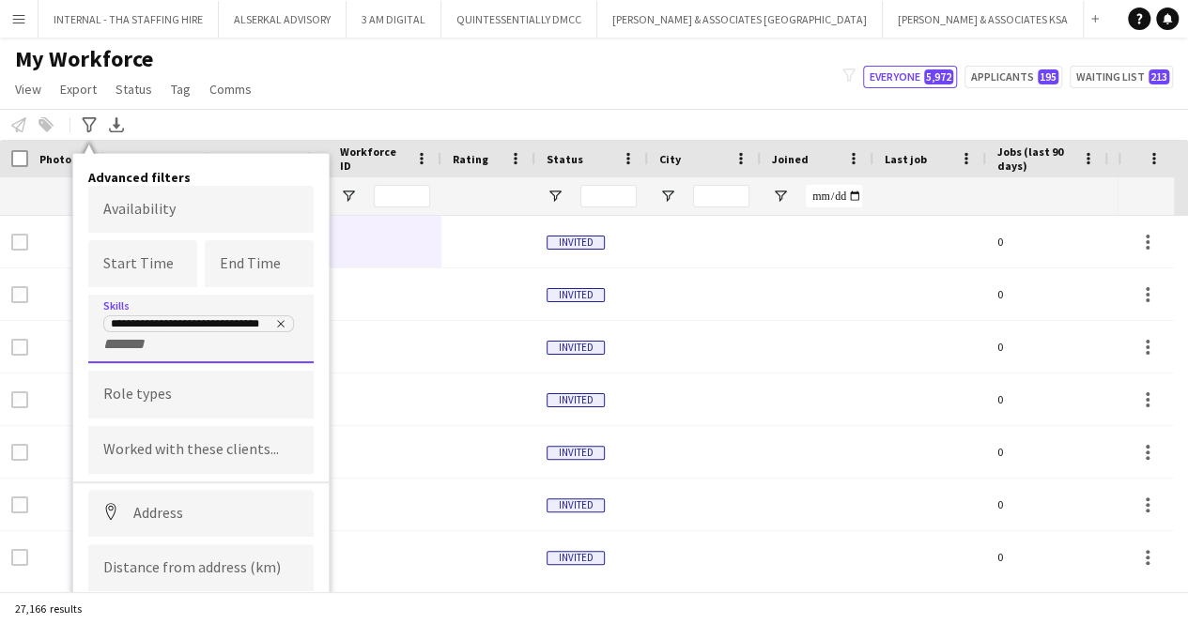
scroll to position [49, 0]
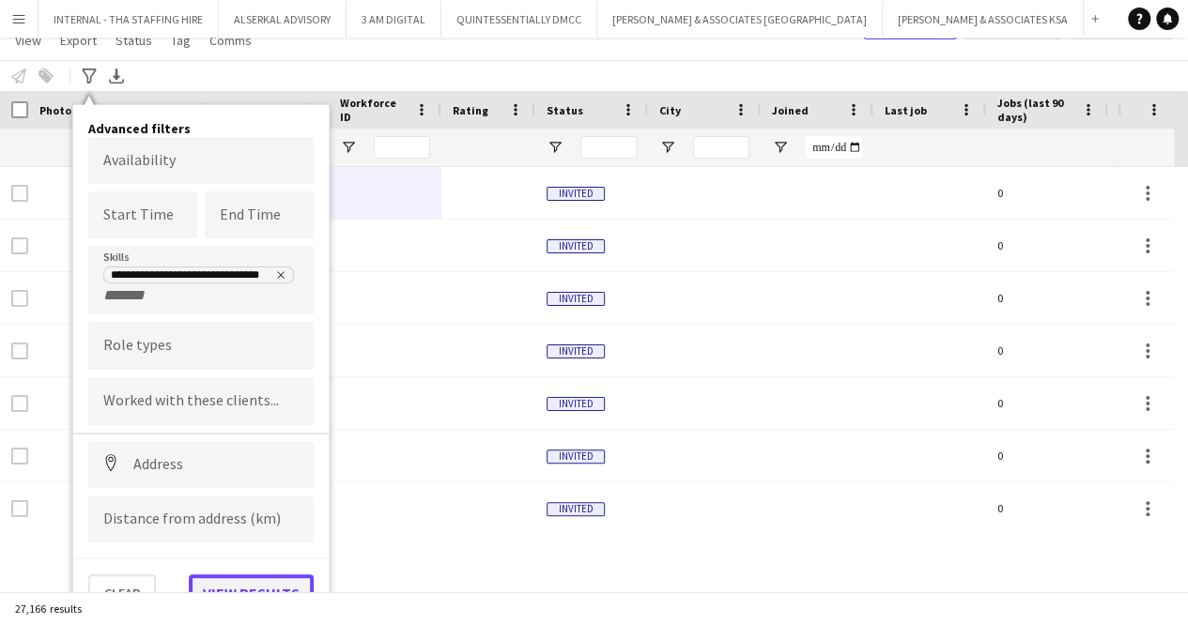
click at [223, 579] on button "View results" at bounding box center [251, 594] width 125 height 38
type input "**********"
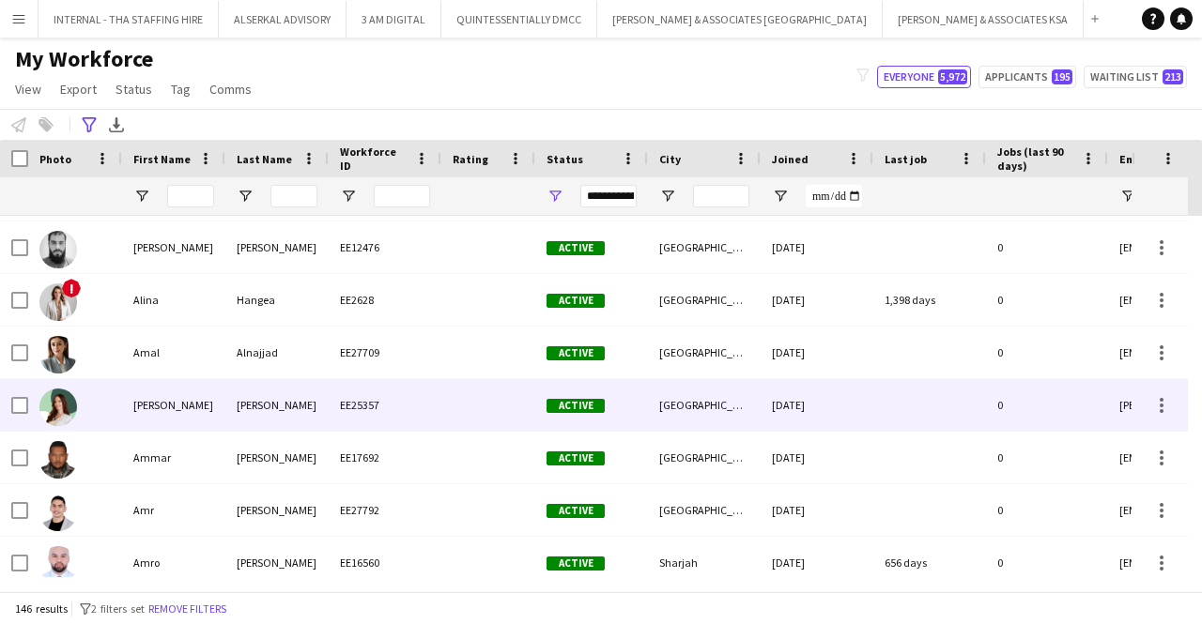
scroll to position [837, 0]
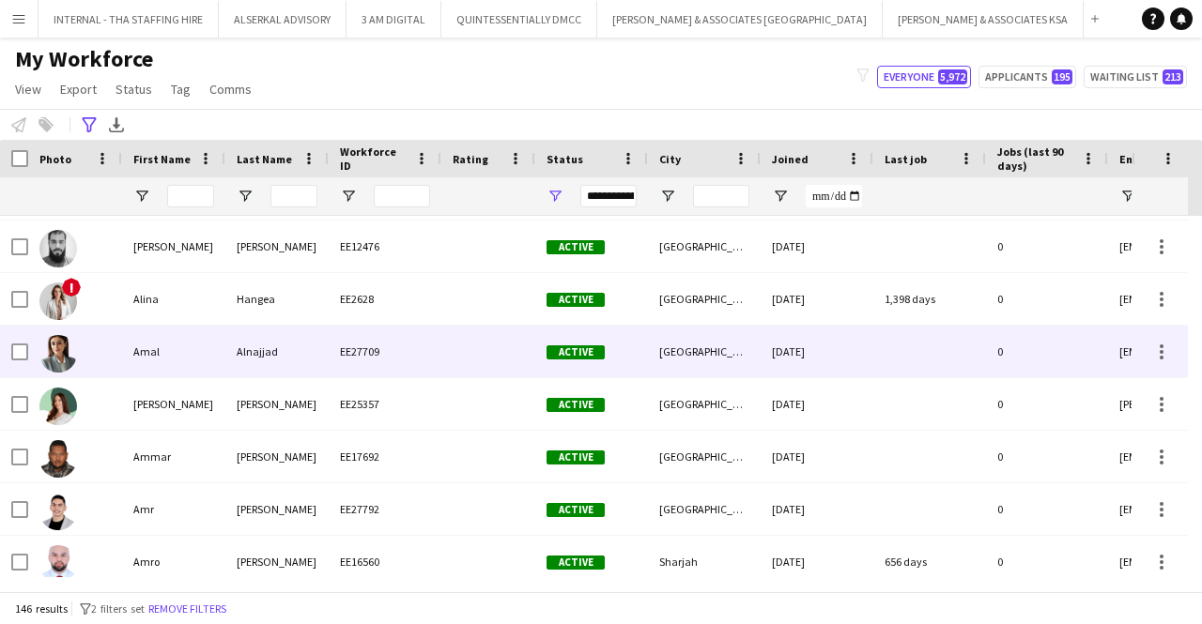
click at [361, 354] on div "EE27709" at bounding box center [385, 352] width 113 height 52
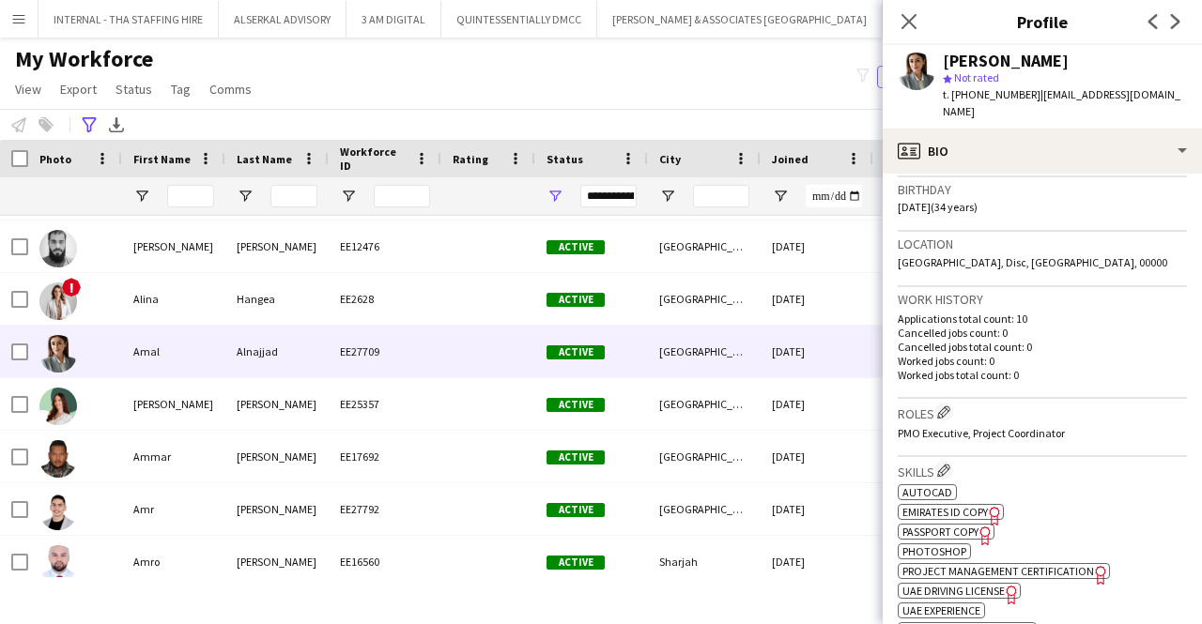
scroll to position [360, 0]
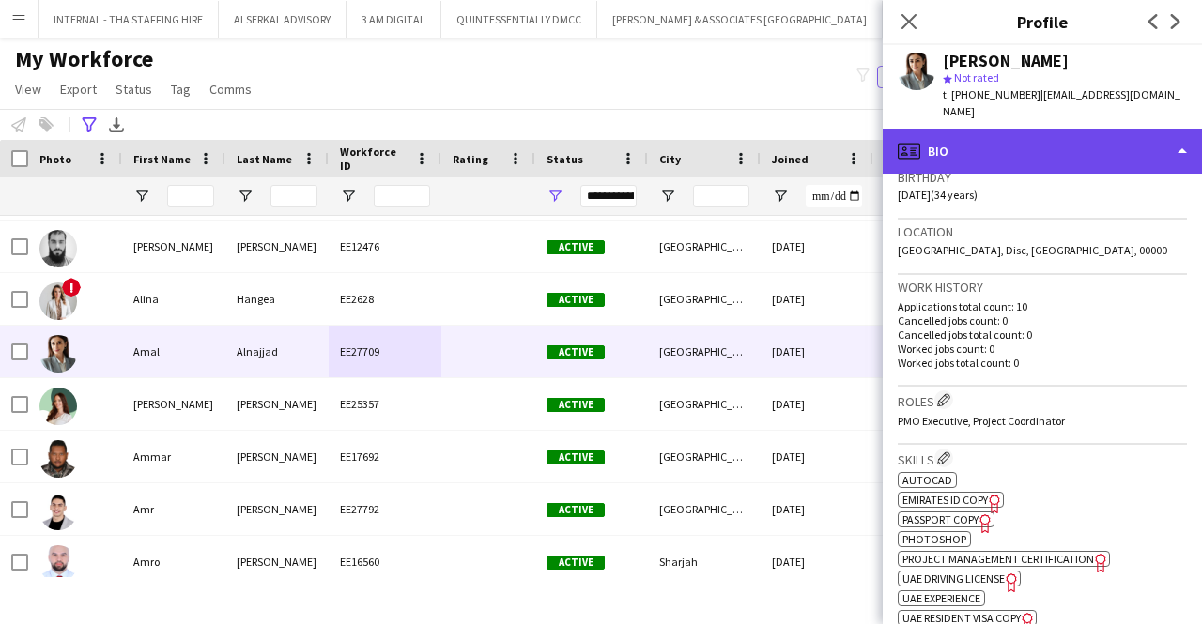
click at [1012, 129] on div "profile Bio" at bounding box center [1042, 151] width 319 height 45
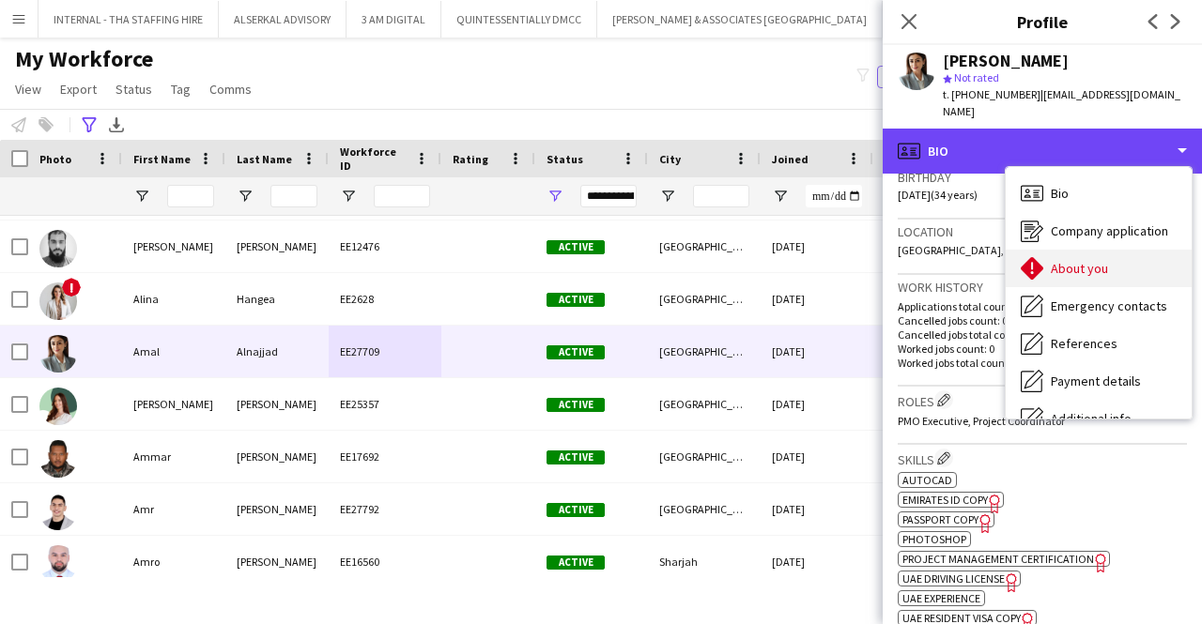
scroll to position [139, 0]
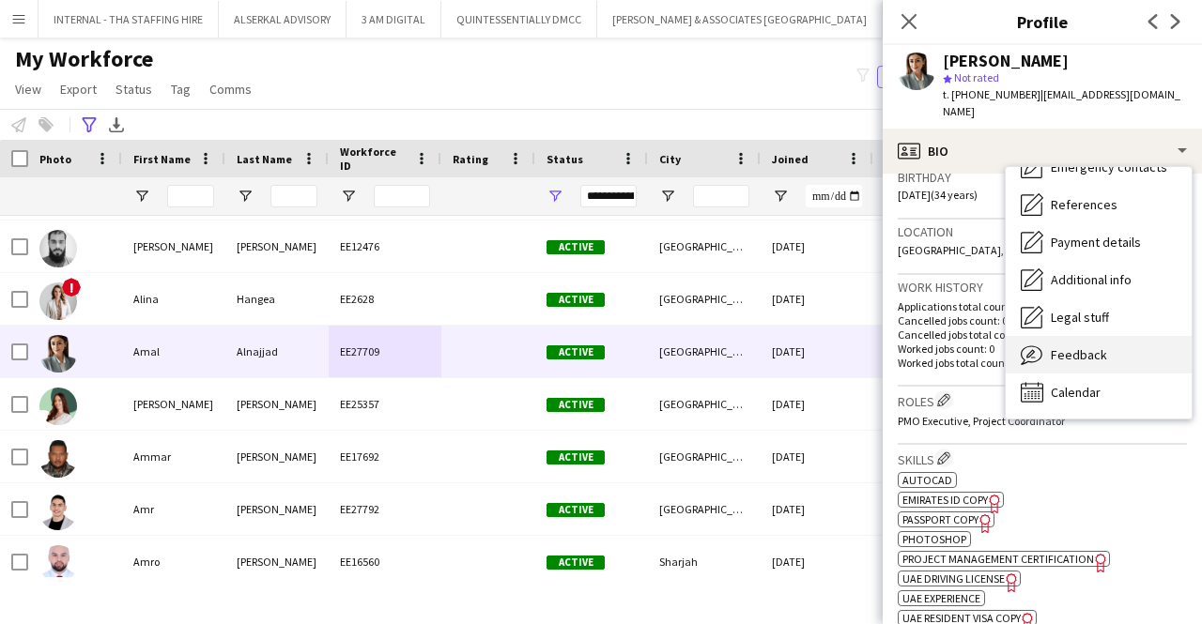
click at [1053, 346] on span "Feedback" at bounding box center [1079, 354] width 56 height 17
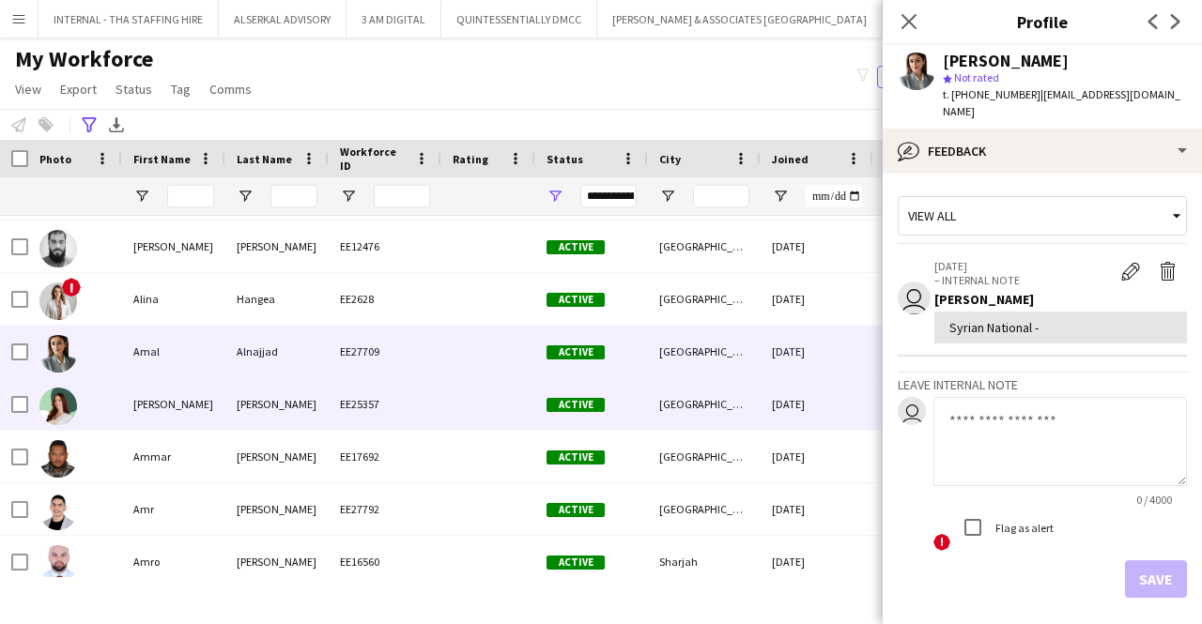
click at [410, 422] on div "EE25357" at bounding box center [385, 404] width 113 height 52
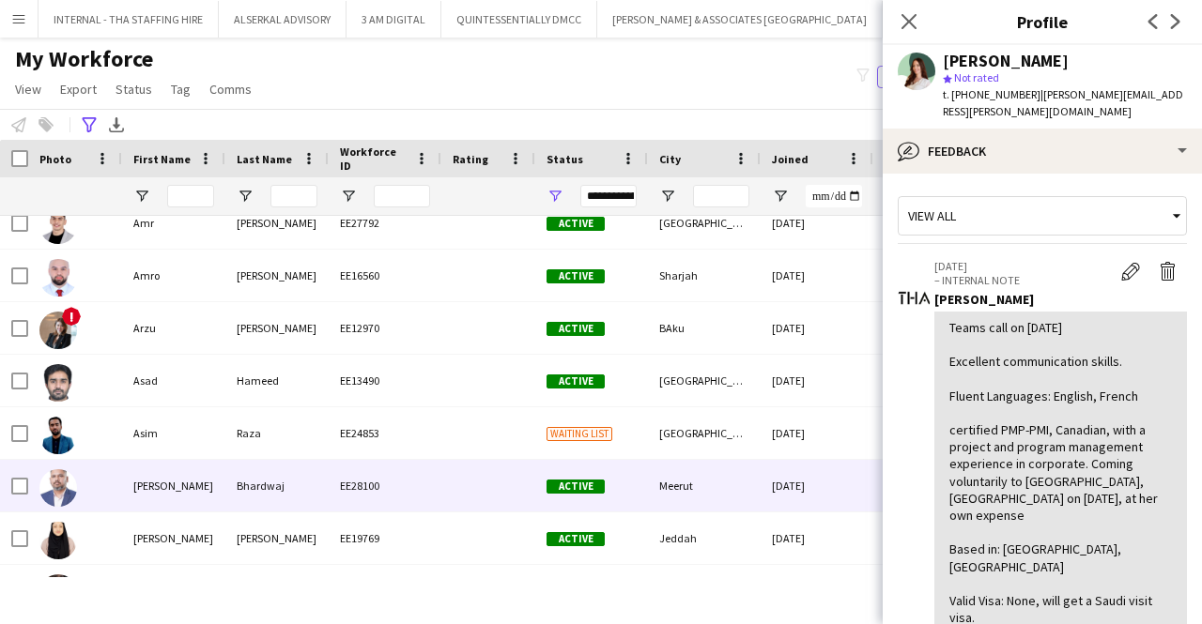
scroll to position [0, 0]
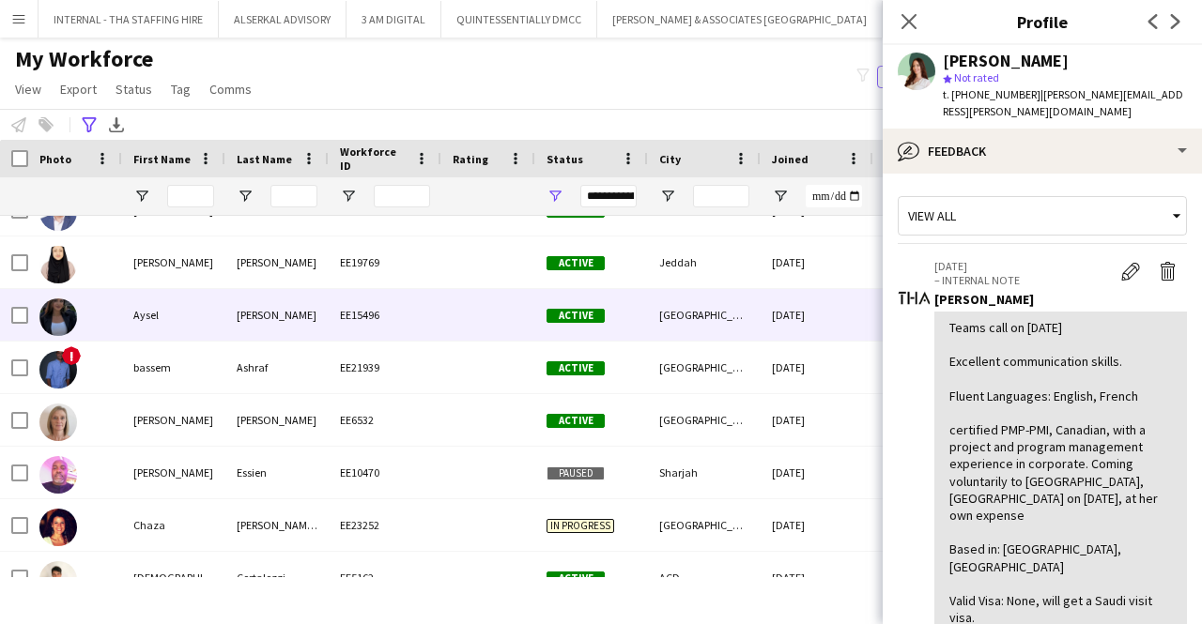
click at [219, 308] on div "Aysel" at bounding box center [173, 315] width 103 height 52
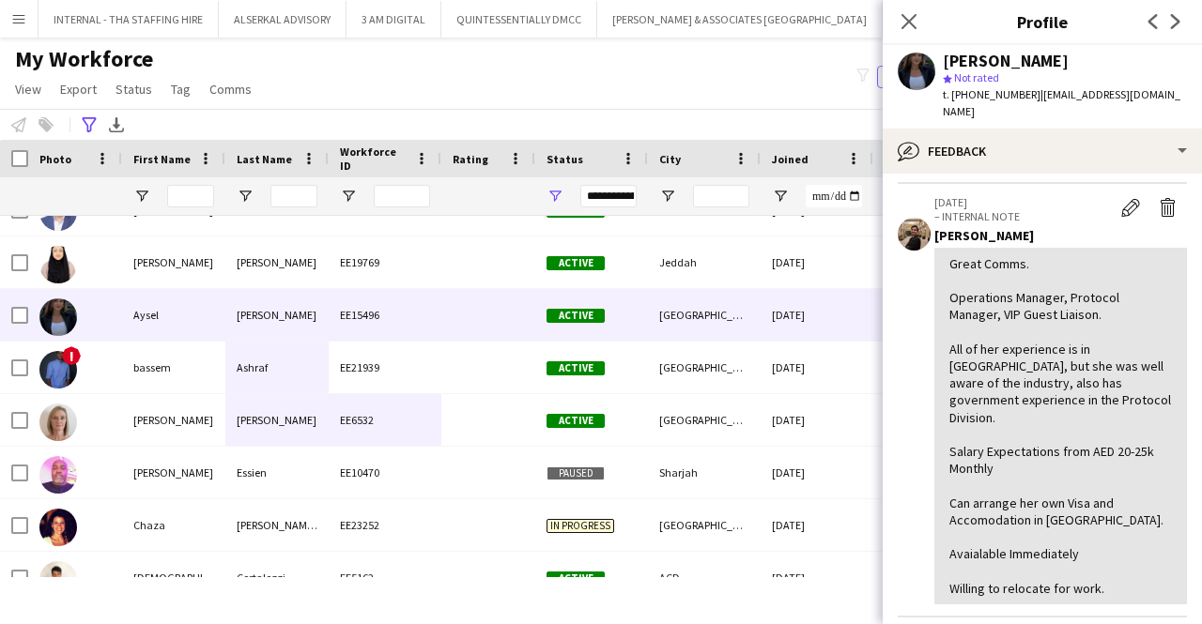
drag, startPoint x: 364, startPoint y: 348, endPoint x: 315, endPoint y: 415, distance: 82.6
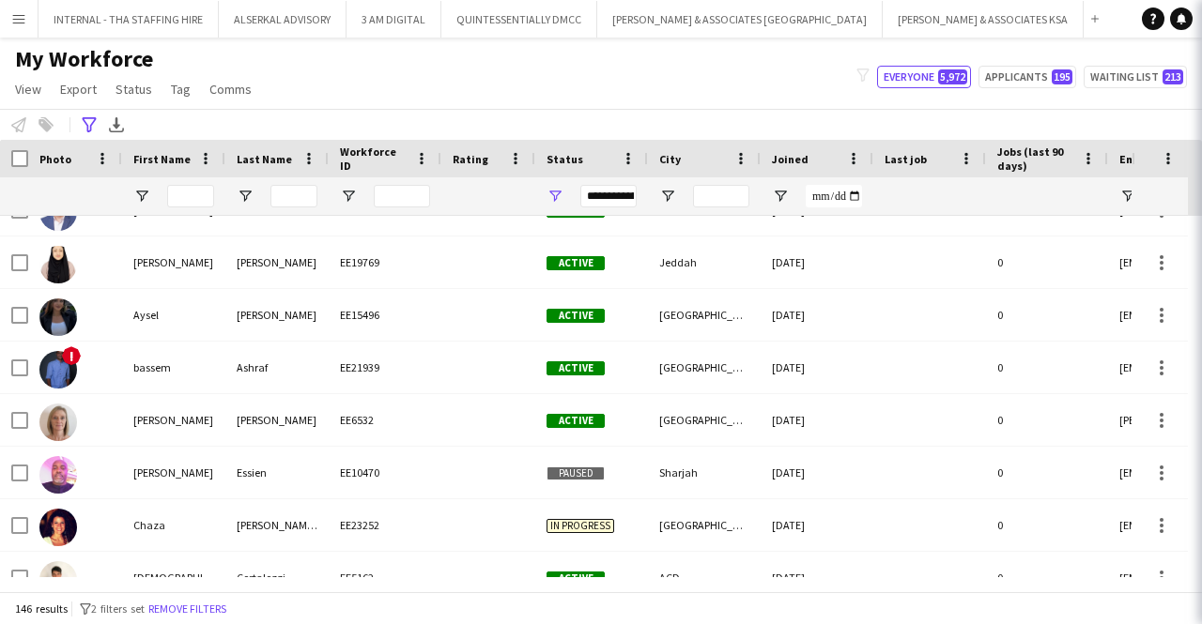
click at [315, 415] on div "[PERSON_NAME]" at bounding box center [276, 420] width 103 height 52
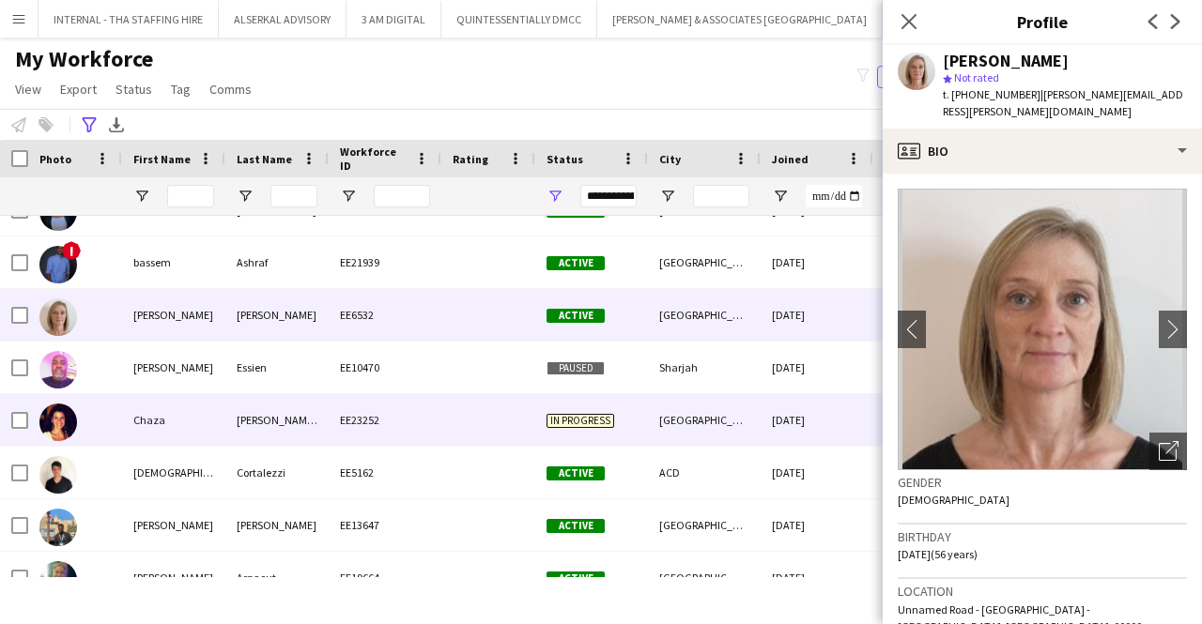
click at [293, 407] on div "[PERSON_NAME] [PERSON_NAME]" at bounding box center [276, 420] width 103 height 52
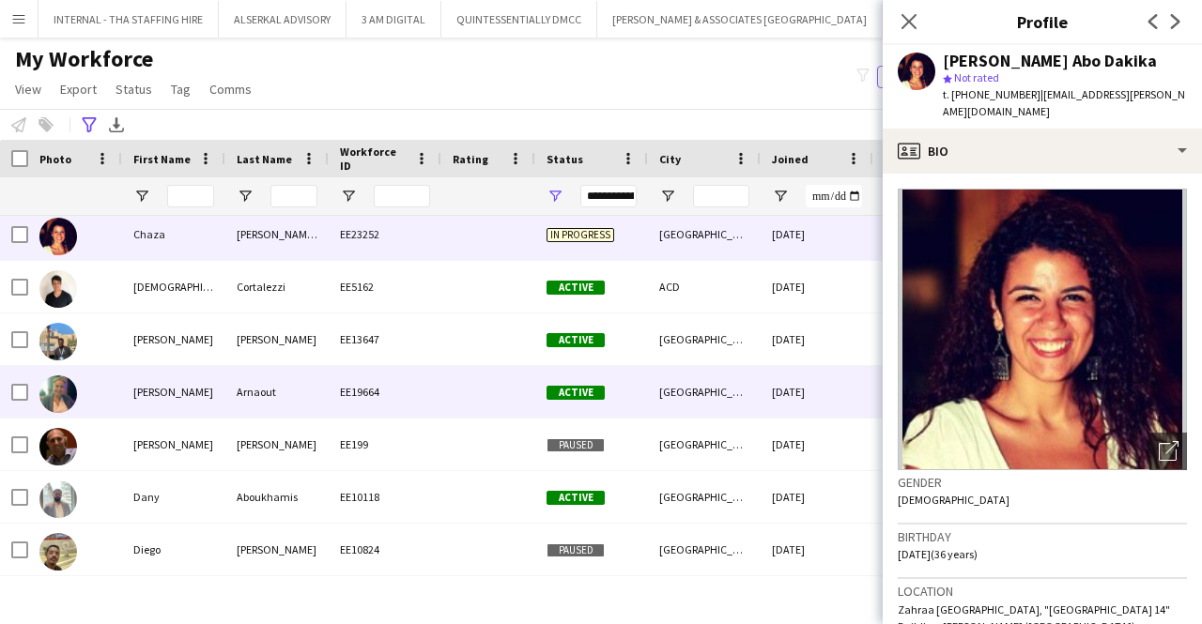
click at [326, 371] on div "Arnaout" at bounding box center [276, 392] width 103 height 52
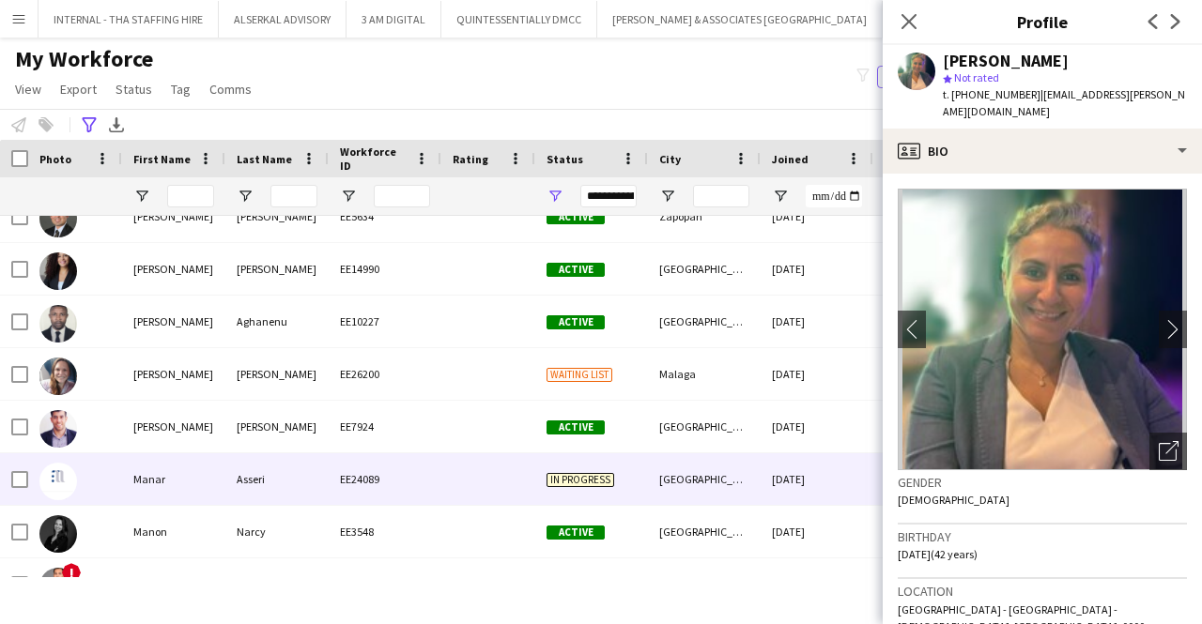
scroll to position [3707, 0]
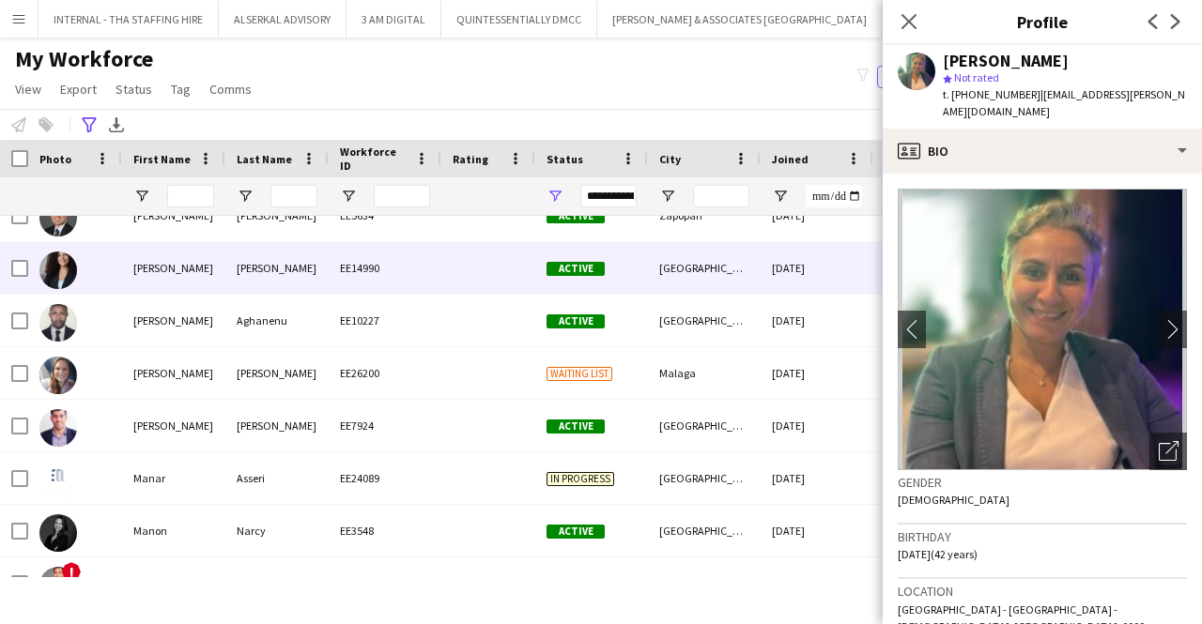
click at [274, 281] on div "[PERSON_NAME]" at bounding box center [276, 268] width 103 height 52
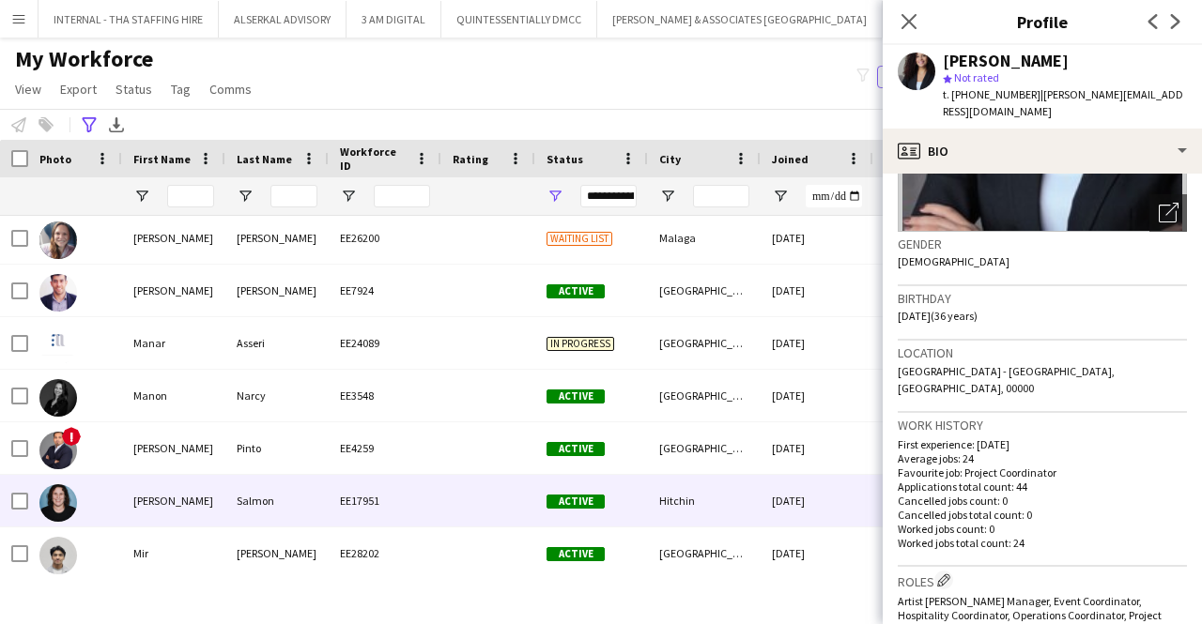
scroll to position [3841, 0]
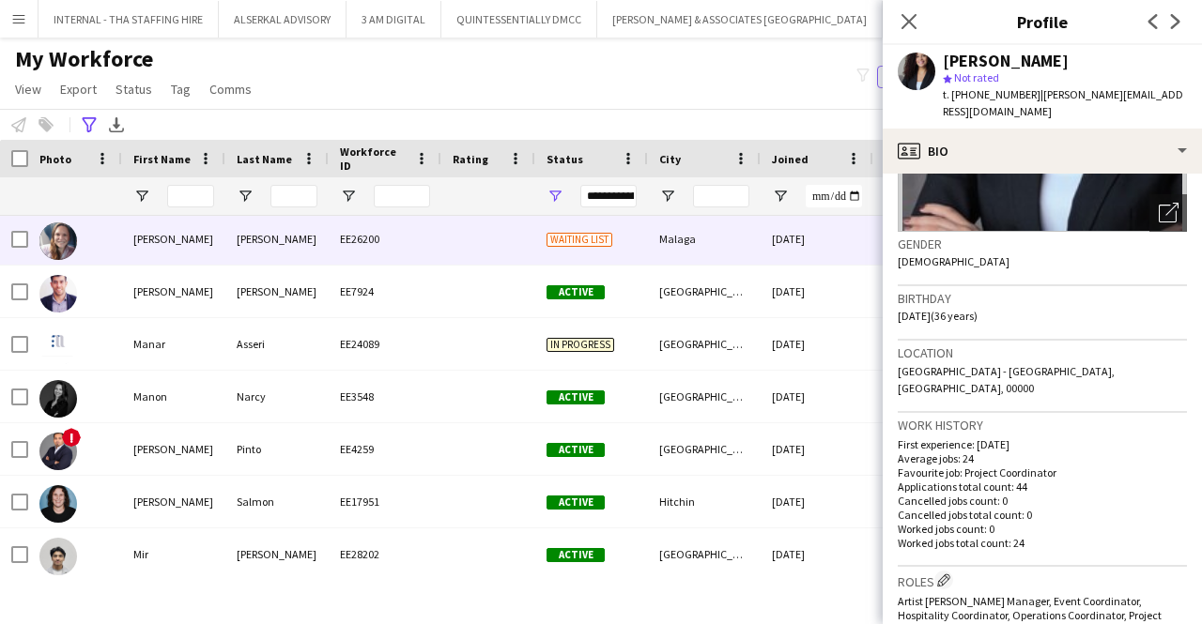
click at [371, 239] on div "EE26200" at bounding box center [385, 239] width 113 height 52
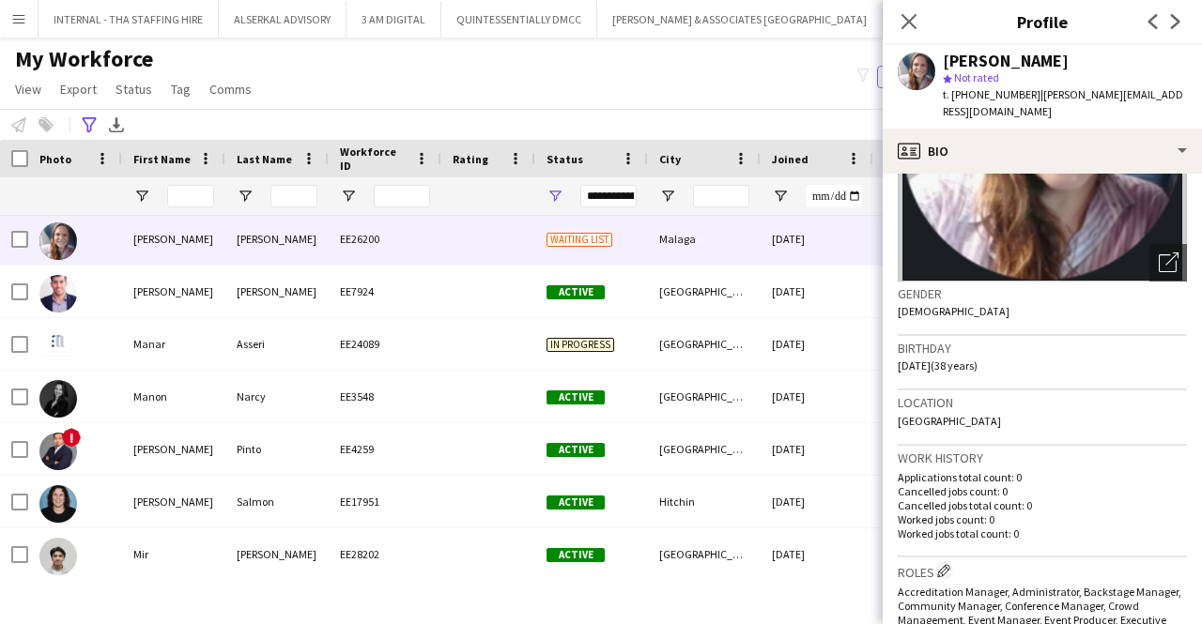
scroll to position [193, 0]
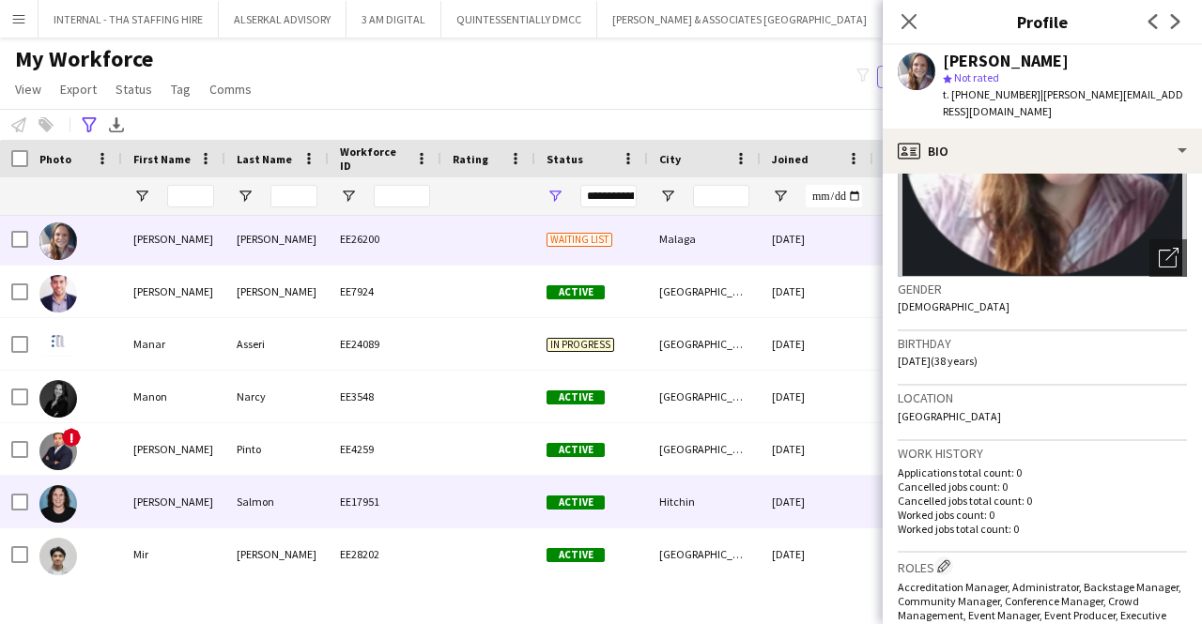
click at [447, 508] on div at bounding box center [488, 502] width 94 height 52
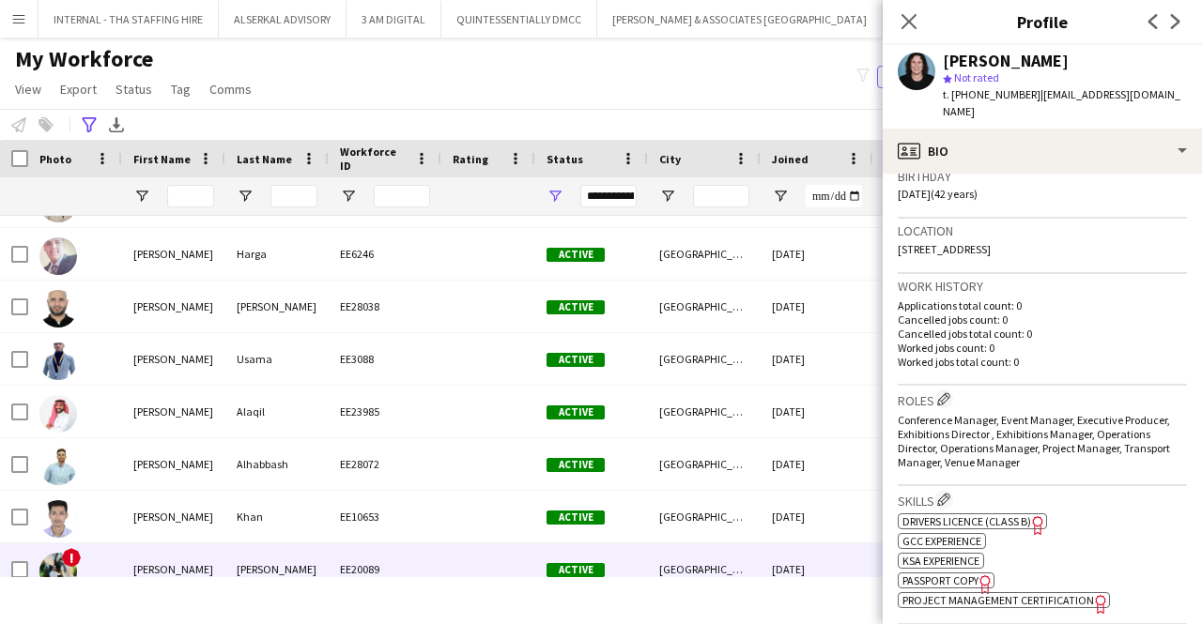
scroll to position [4355, 0]
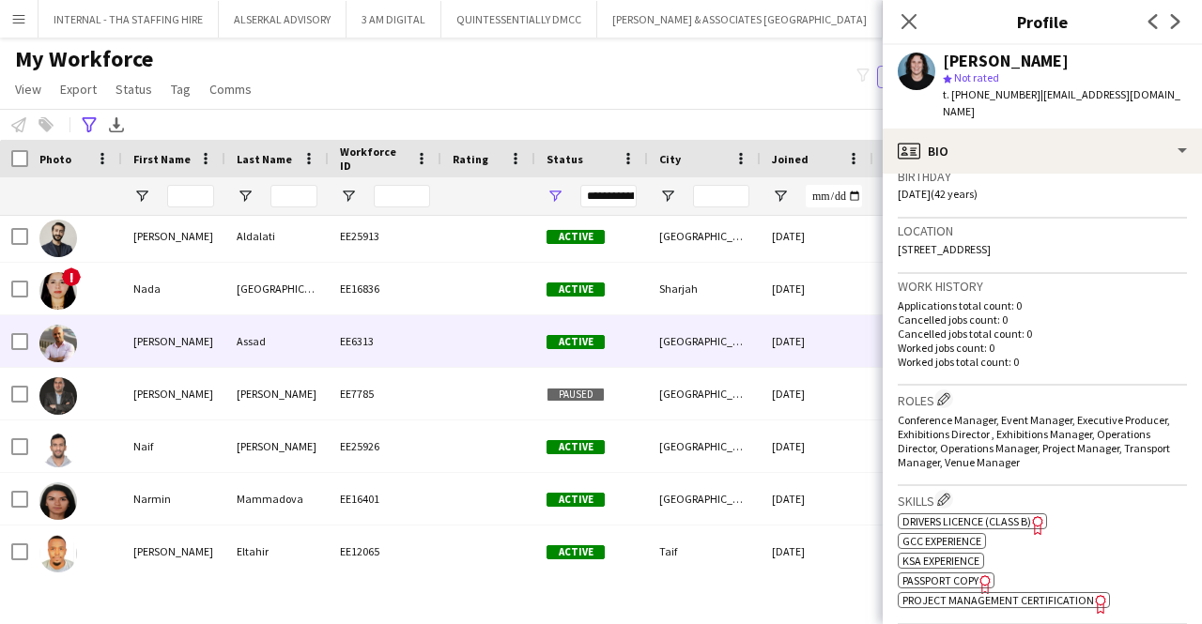
click at [479, 345] on div at bounding box center [488, 341] width 94 height 52
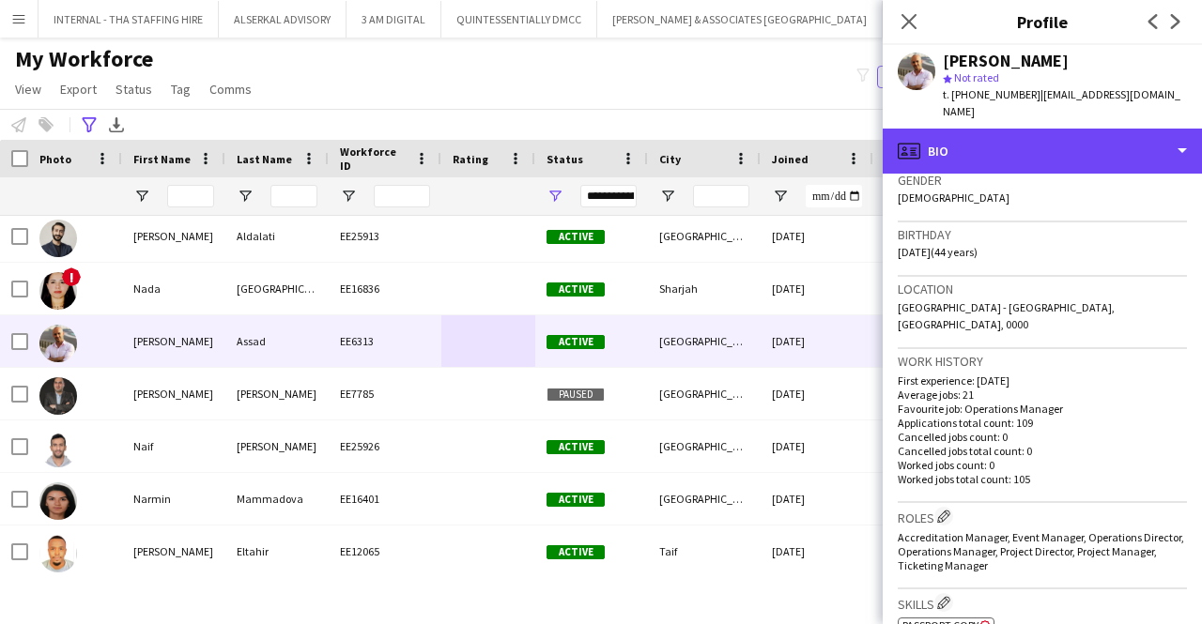
drag, startPoint x: 1013, startPoint y: 131, endPoint x: 1106, endPoint y: 237, distance: 141.1
click at [1106, 237] on div "profile Bio Bio Bio Company application Company application About you About you…" at bounding box center [1042, 377] width 319 height 496
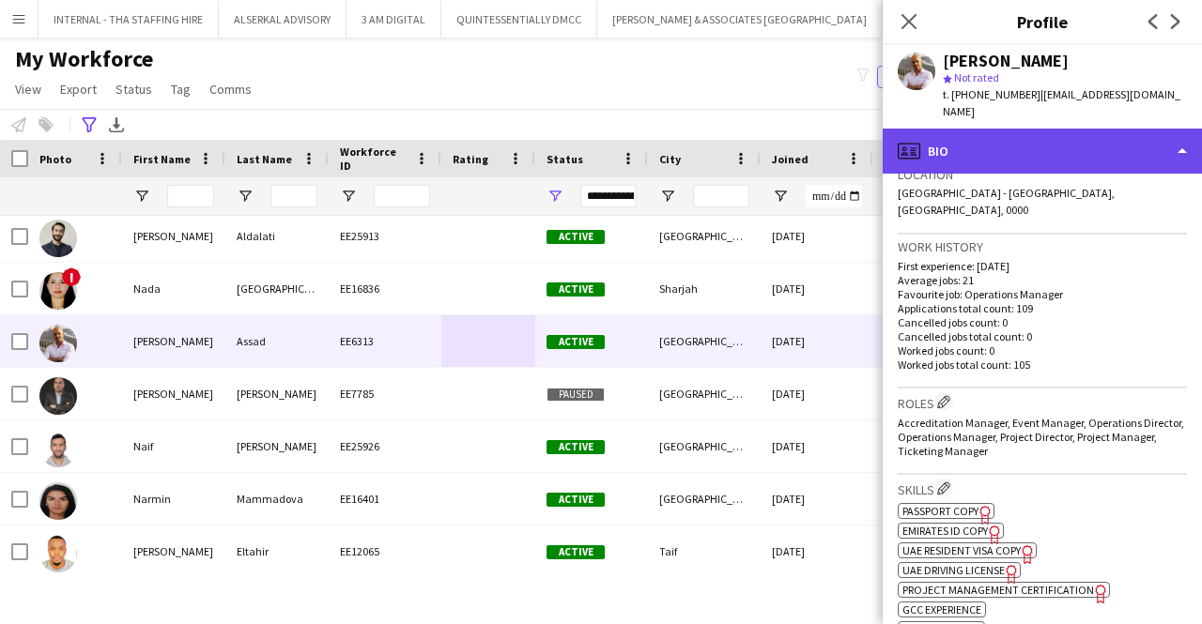
click at [1084, 136] on div "profile Bio" at bounding box center [1042, 151] width 319 height 45
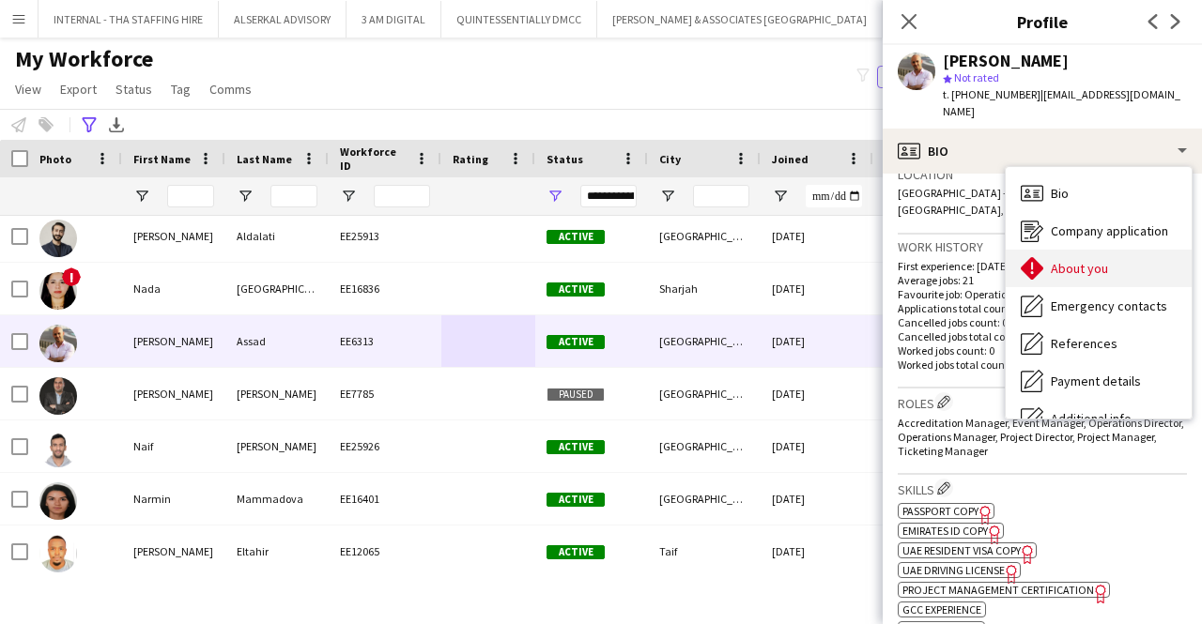
click at [1075, 260] on span "About you" at bounding box center [1079, 268] width 57 height 17
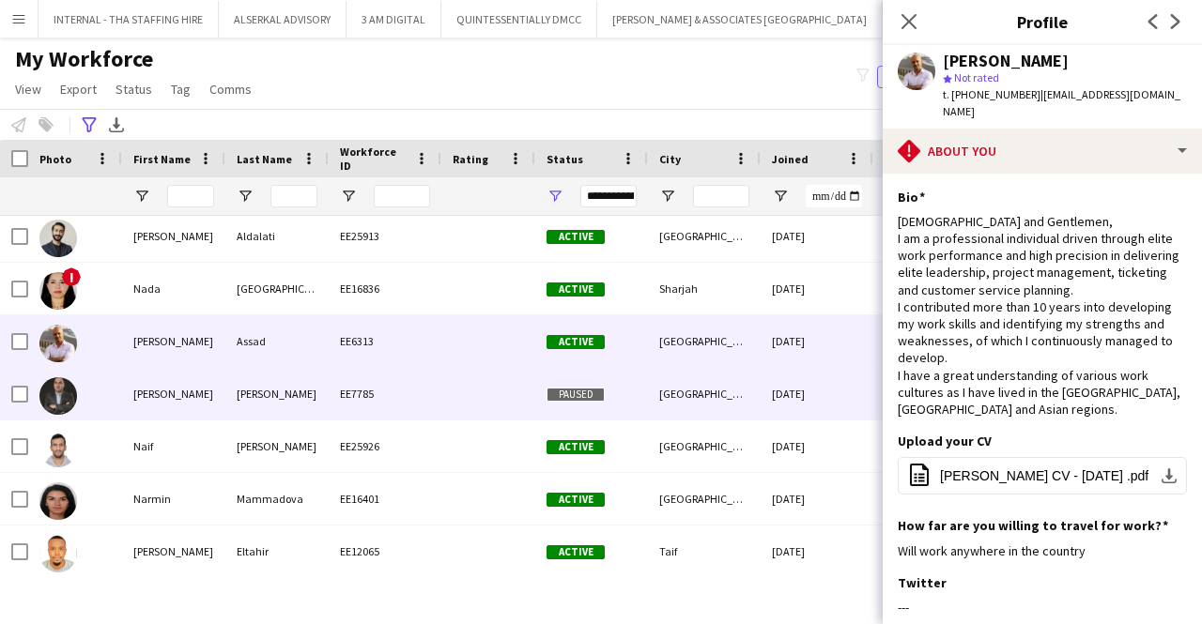
click at [383, 391] on div "EE7785" at bounding box center [385, 394] width 113 height 52
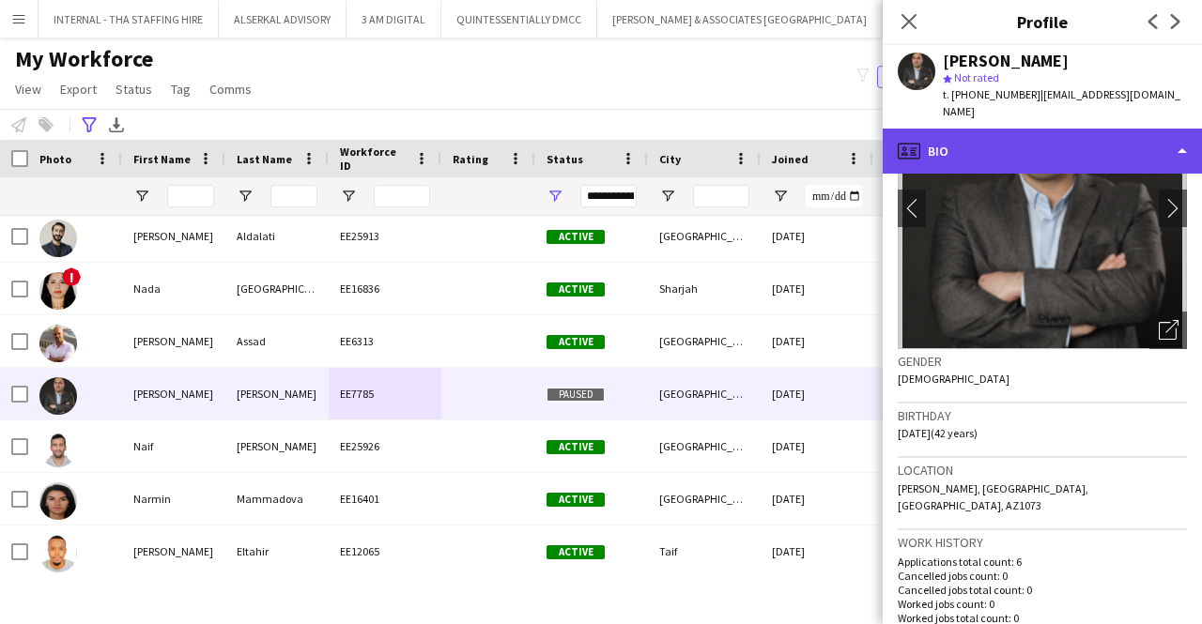
click at [1022, 129] on div "profile Bio" at bounding box center [1042, 151] width 319 height 45
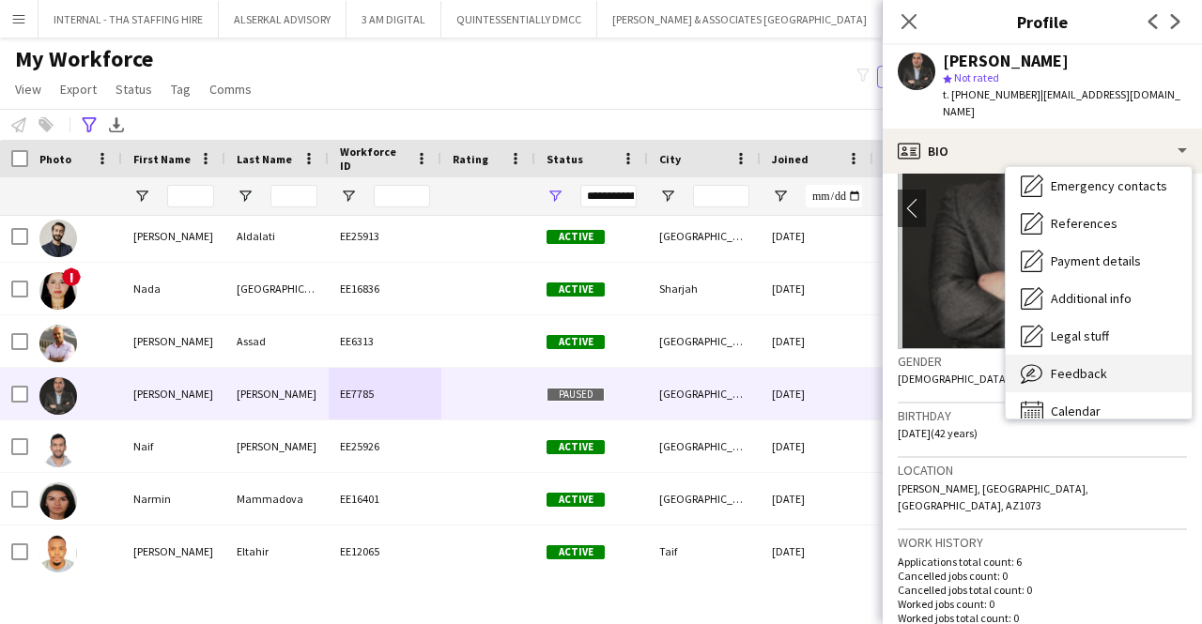
click at [1069, 365] on span "Feedback" at bounding box center [1079, 373] width 56 height 17
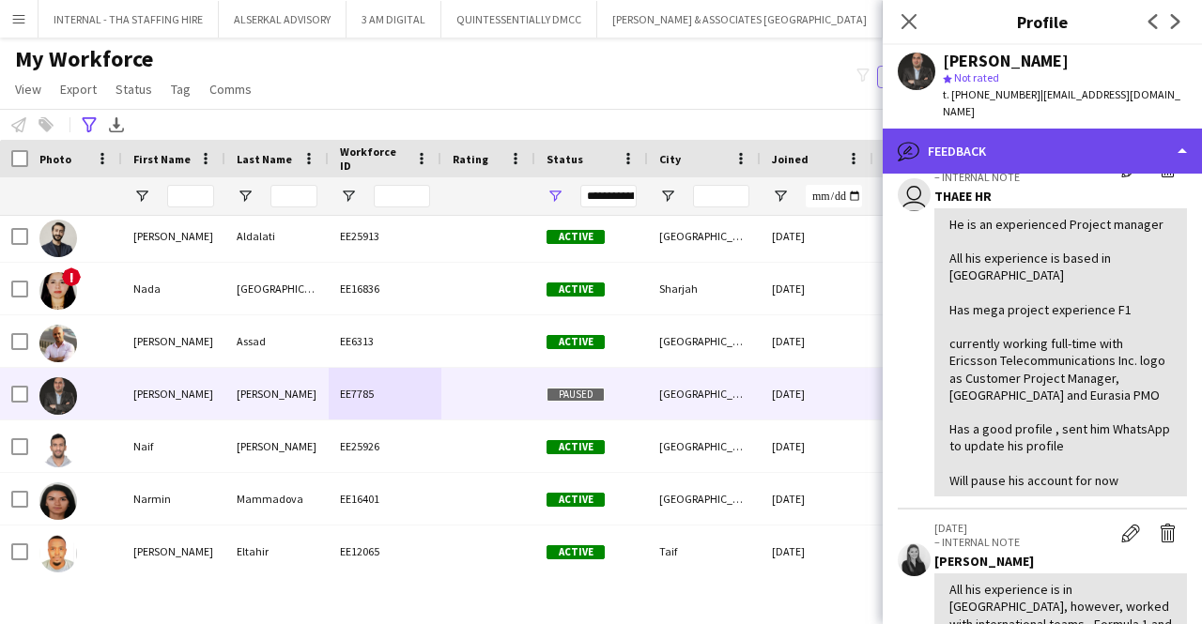
click at [1014, 140] on div "bubble-pencil Feedback" at bounding box center [1042, 151] width 319 height 45
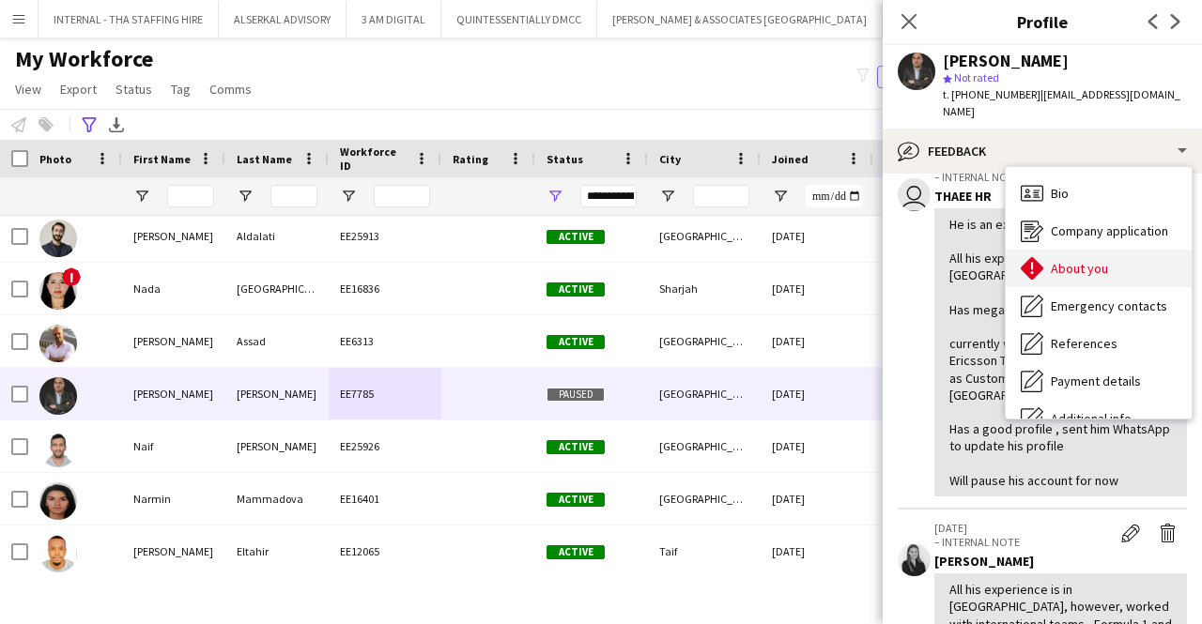
click at [1062, 260] on span "About you" at bounding box center [1079, 268] width 57 height 17
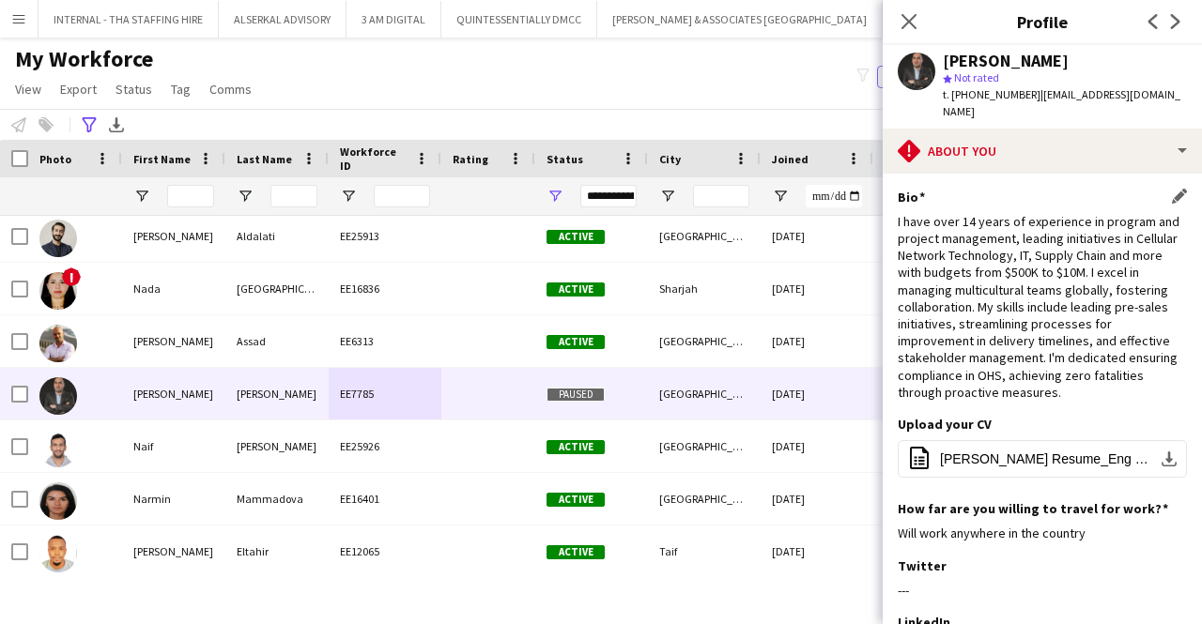
click at [1027, 360] on div "I have over 14 years of experience in program and project management, leading i…" at bounding box center [1042, 307] width 289 height 188
